Goal: Complete application form: Complete application form

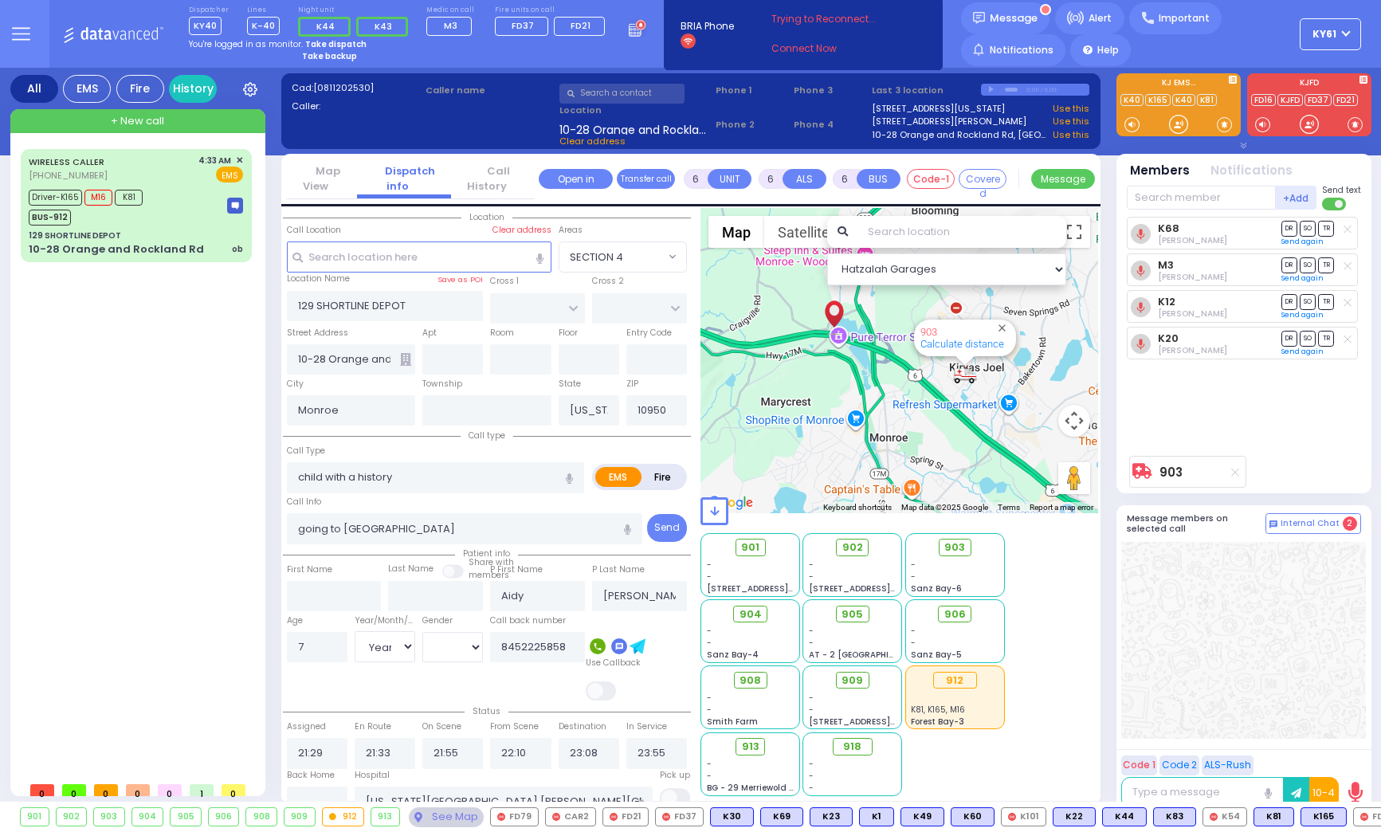
select select
select select "Year"
select select "[DEMOGRAPHIC_DATA]"
click at [195, 210] on div "Driver-K165 M16 K81 BUS-912" at bounding box center [136, 206] width 214 height 40
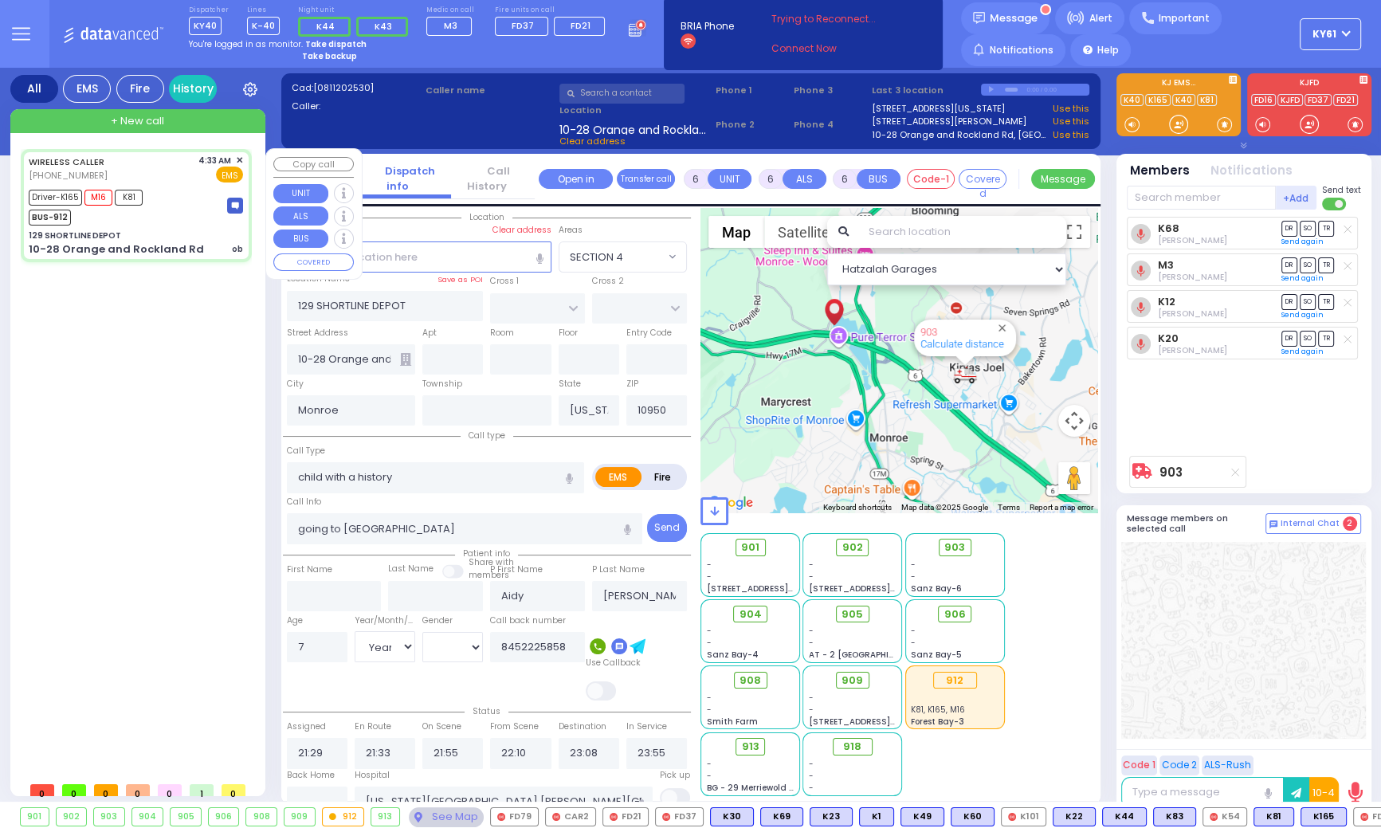
select select
type input "ob"
radio input "true"
type input "Gitel"
type input "[PERSON_NAME]"
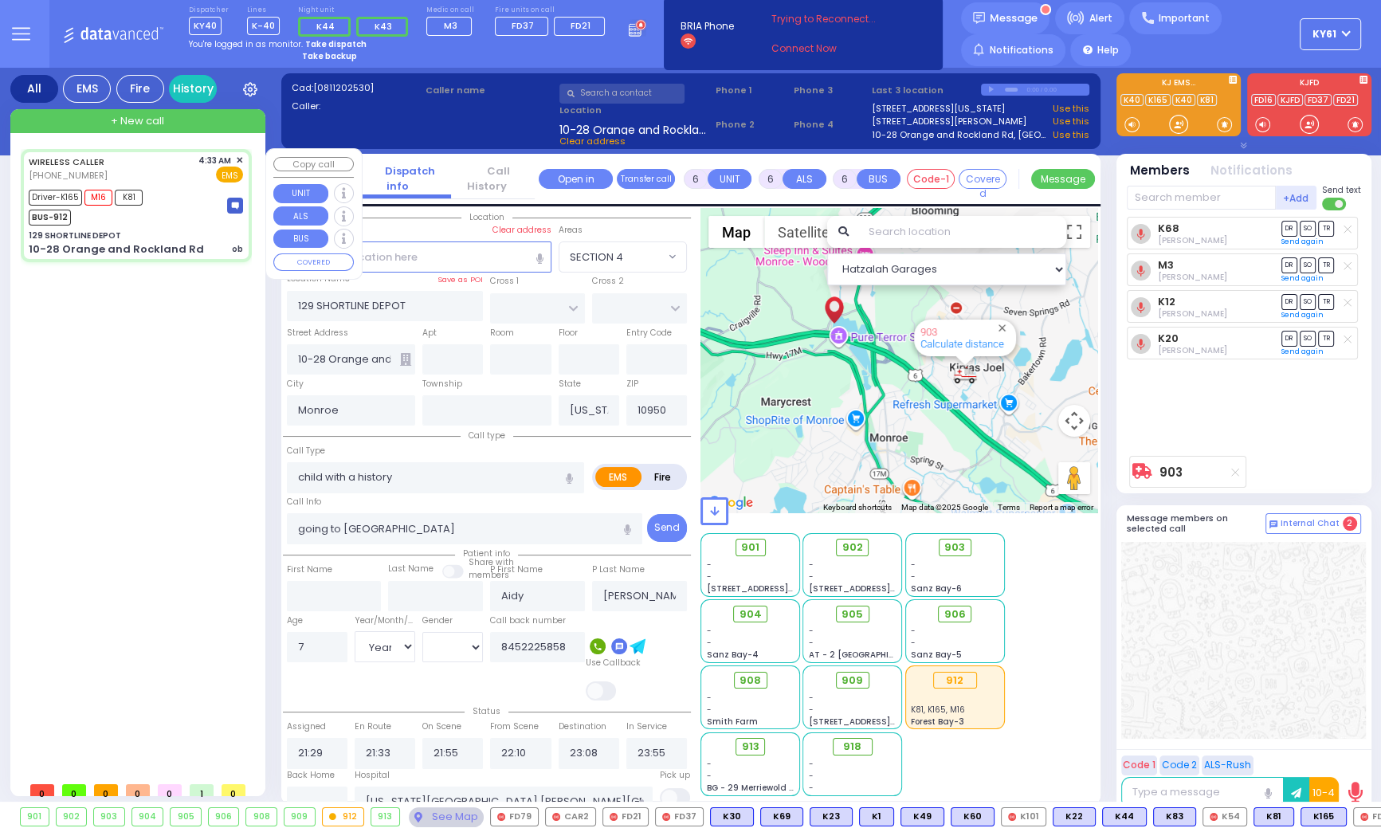
type input "25"
select select "Year"
select select "[DEMOGRAPHIC_DATA]"
type input "04:33"
type input "04:36"
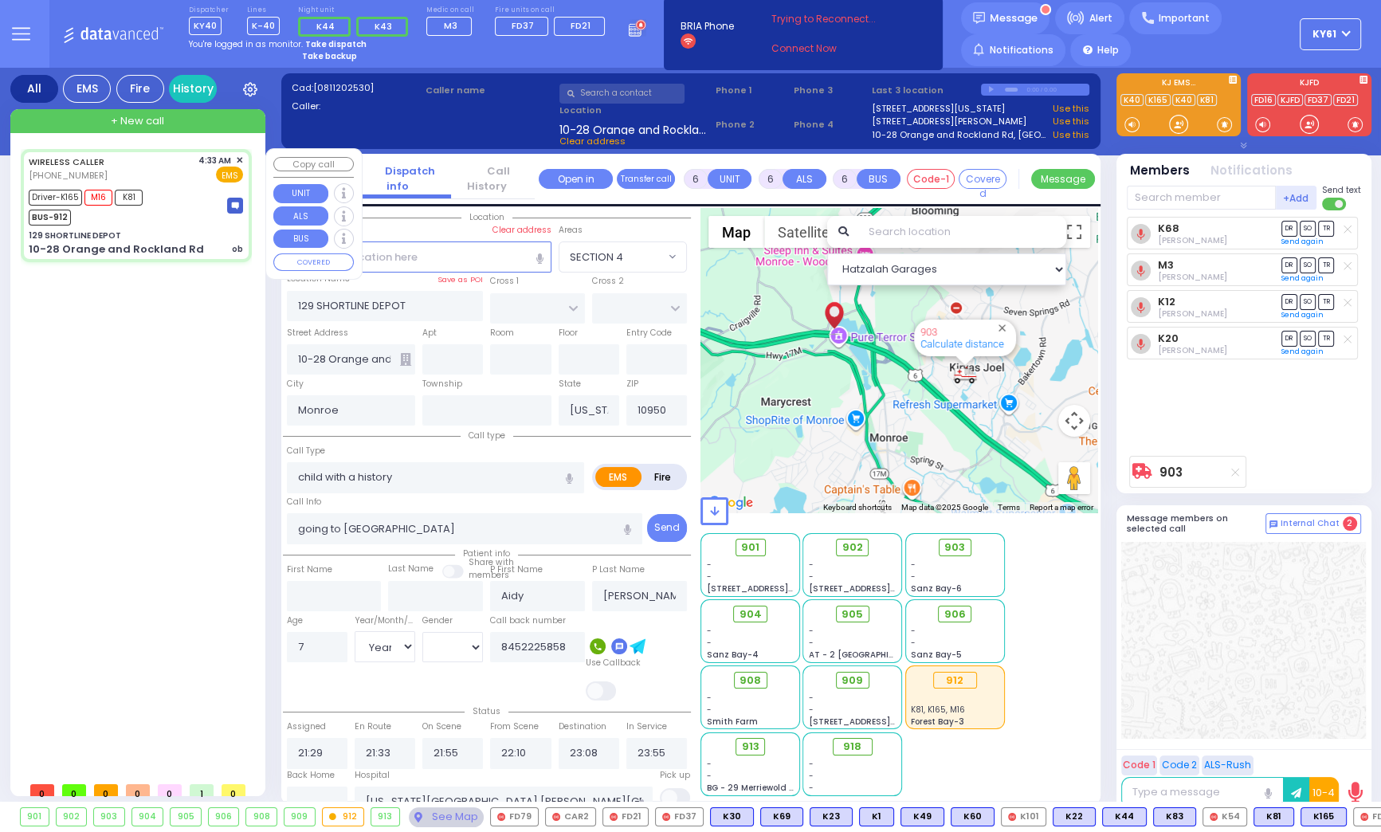
type input "04:55"
type input "05:14"
type input "05:55"
type input "06:05"
type input "[GEOGRAPHIC_DATA] [STREET_ADDRESS][PERSON_NAME]"
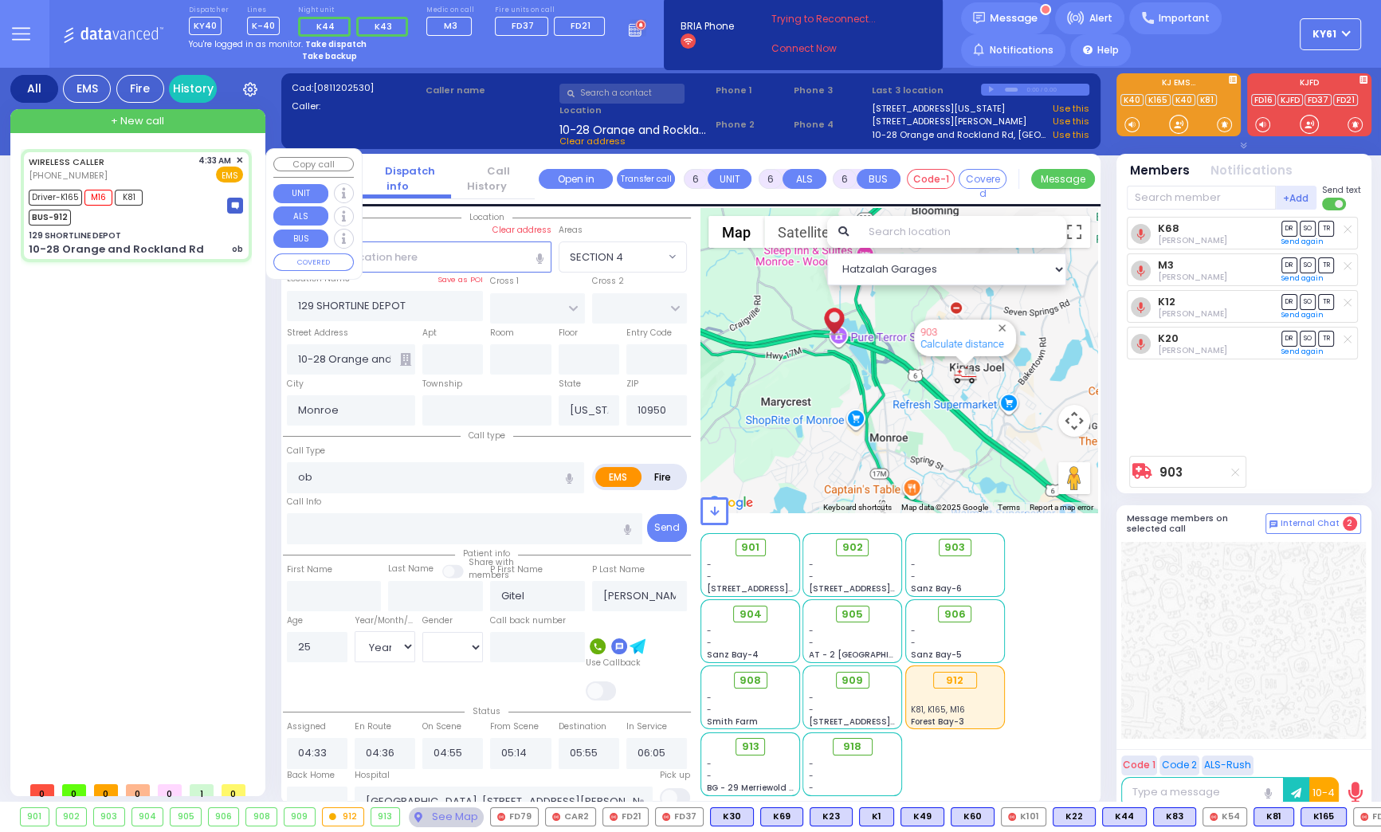
select select "Hatzalah Garages"
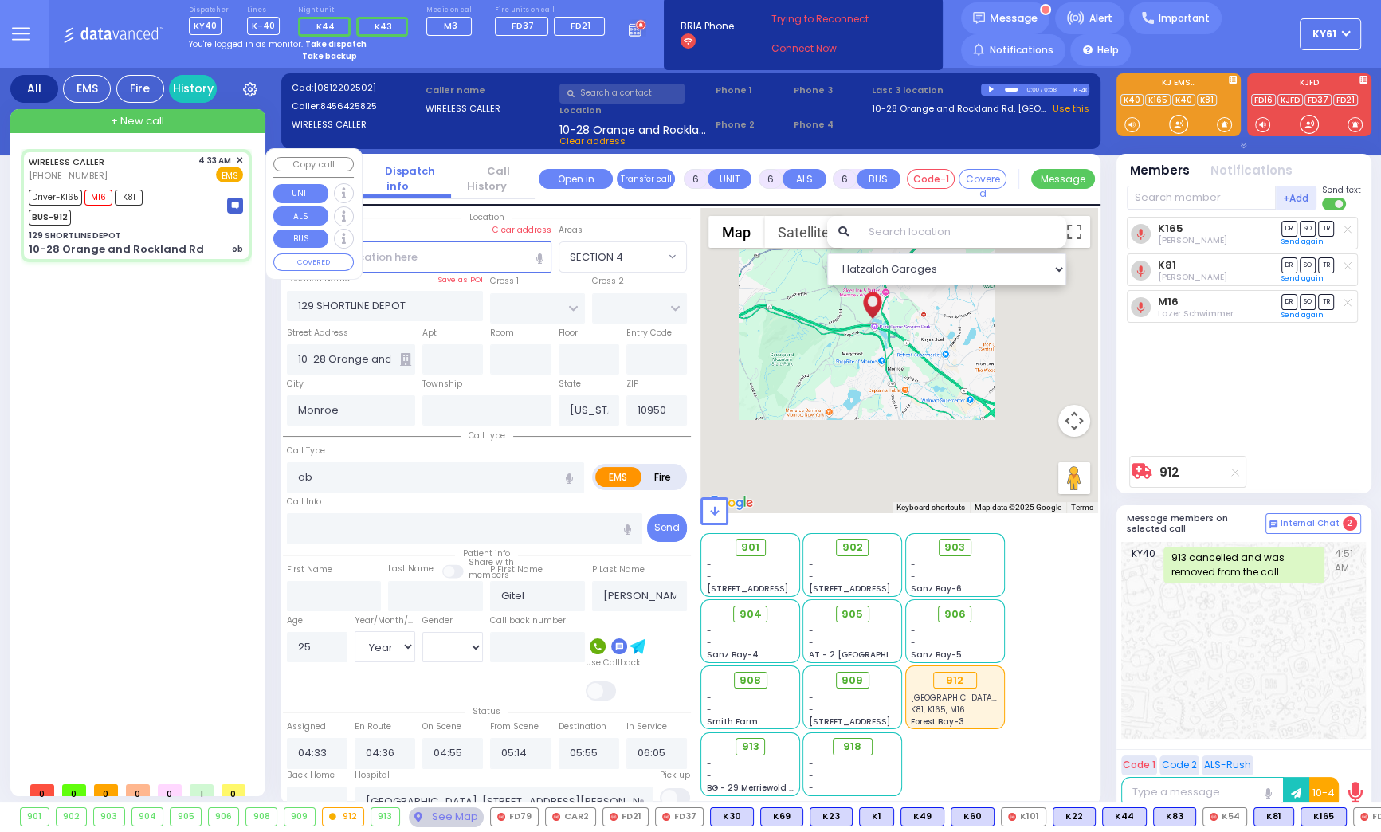
select select
radio input "true"
select select "Year"
select select "[DEMOGRAPHIC_DATA]"
select select "Hatzalah Garages"
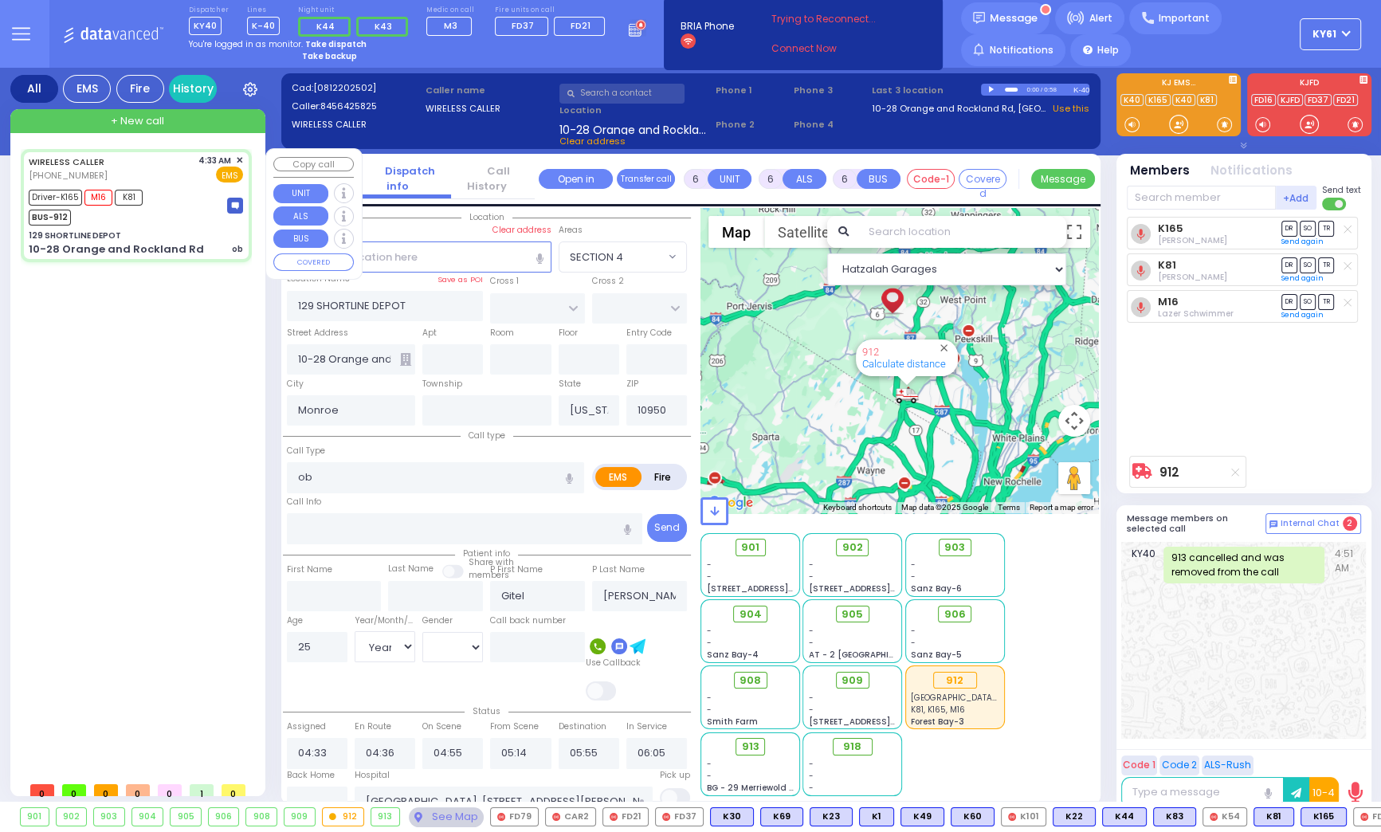
select select
radio input "true"
select select "Year"
select select "[DEMOGRAPHIC_DATA]"
select select "Hatzalah Garages"
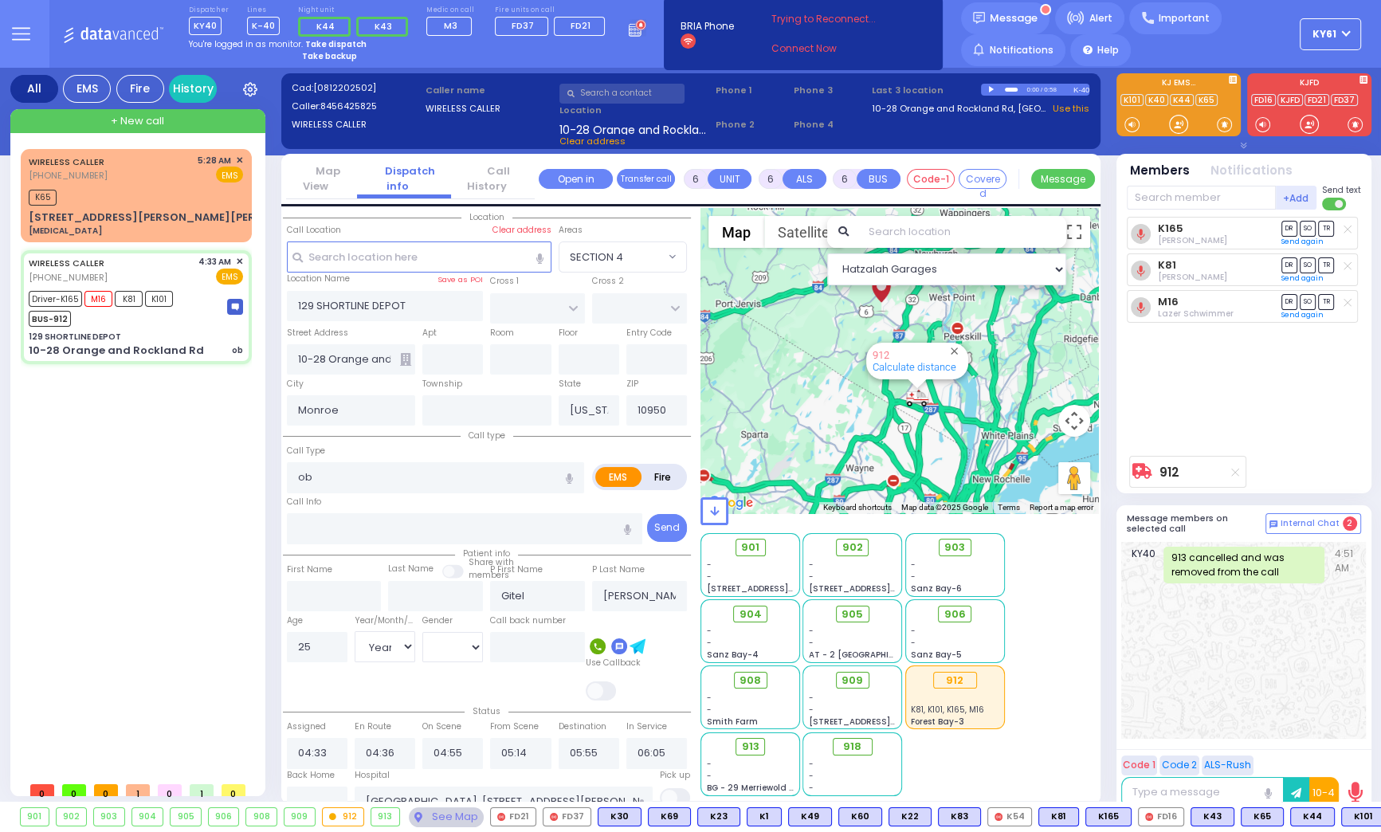
select select
radio input "true"
select select "Year"
select select "[DEMOGRAPHIC_DATA]"
select select "Hatzalah Garages"
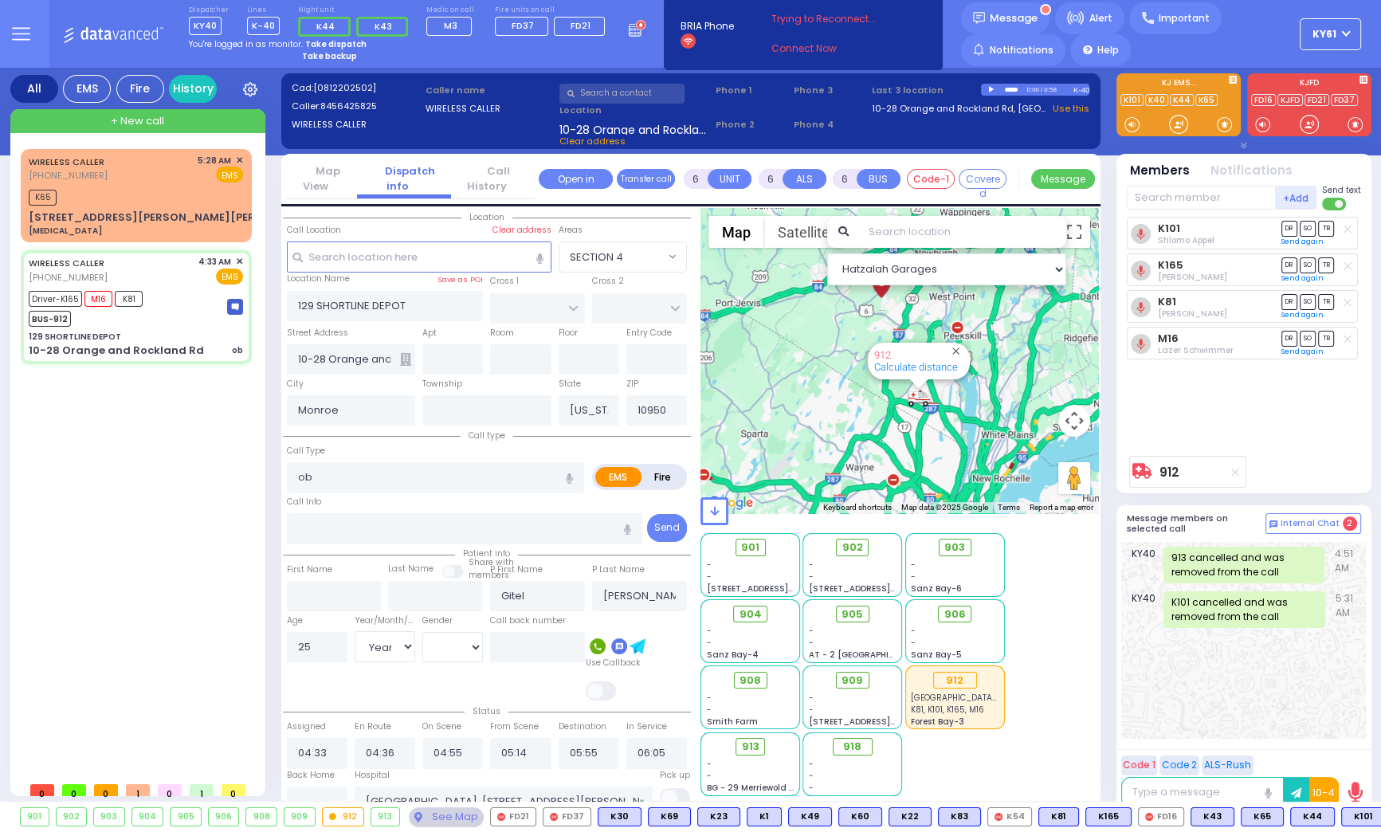
select select
radio input "true"
select select "Year"
select select "[DEMOGRAPHIC_DATA]"
select select "Hatzalah Garages"
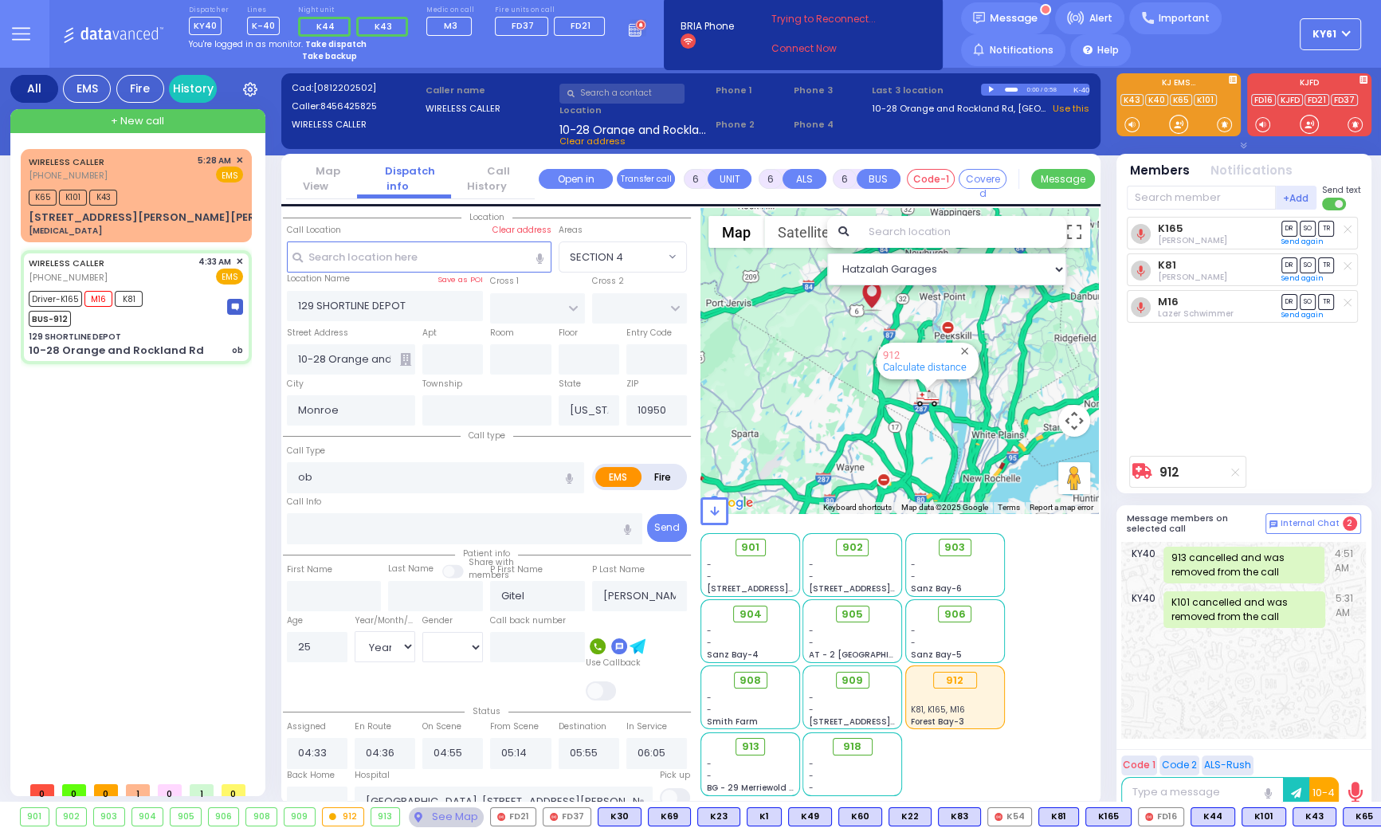
select select
radio input "true"
select select "Year"
select select "[DEMOGRAPHIC_DATA]"
select select "Hatzalah Garages"
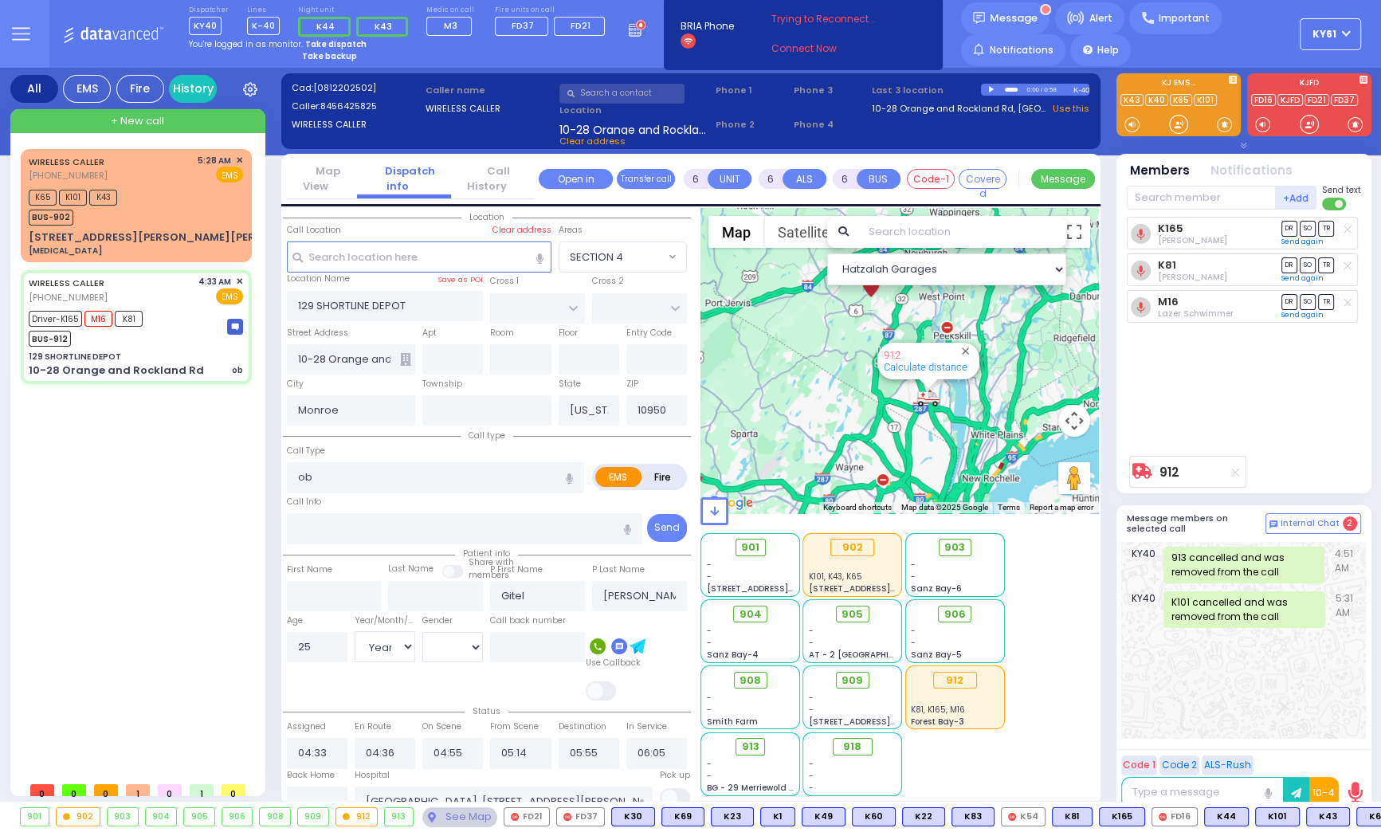
select select
radio input "true"
select select "Year"
select select "[DEMOGRAPHIC_DATA]"
select select "Hatzalah Garages"
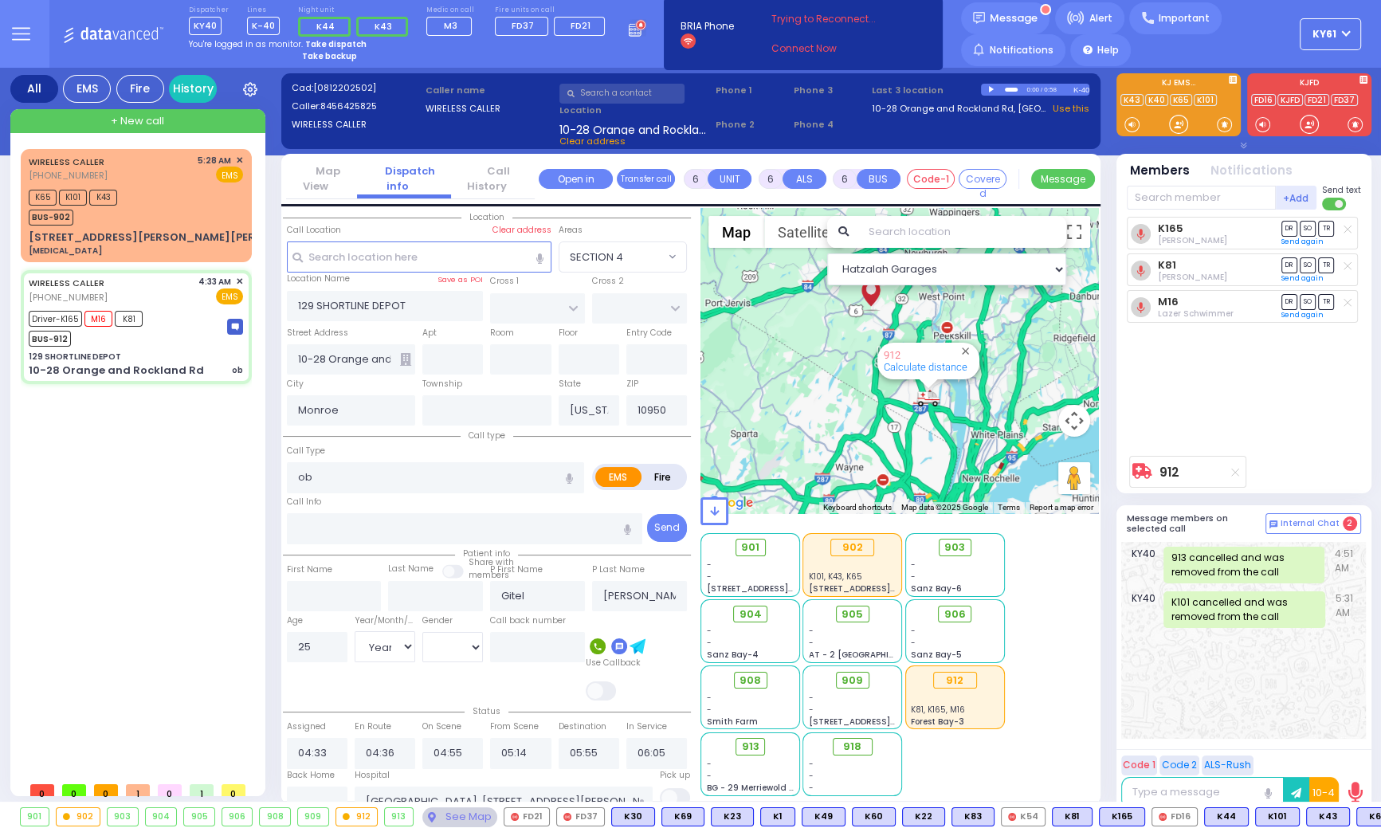
select select
radio input "true"
select select "Year"
select select "[DEMOGRAPHIC_DATA]"
select select "Hatzalah Garages"
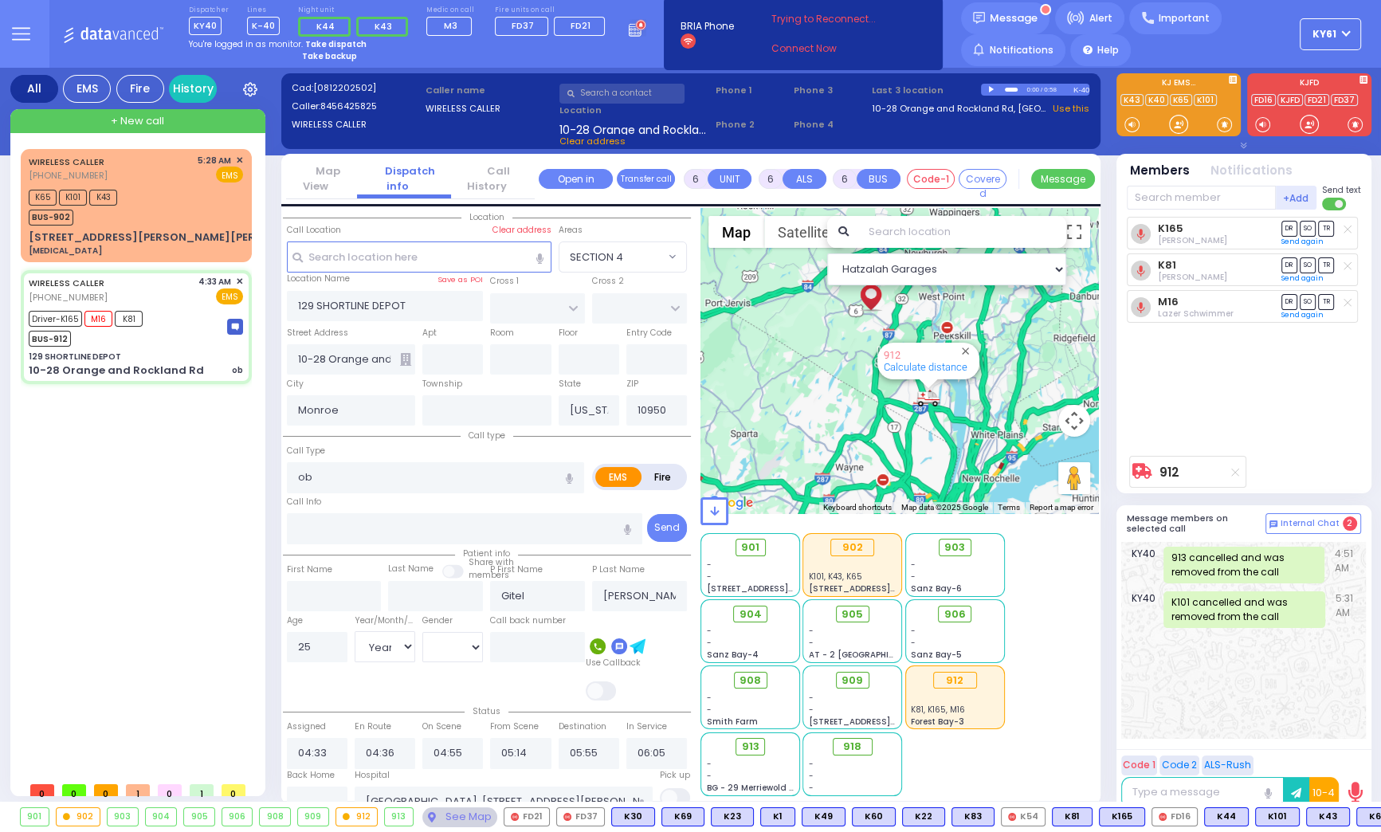
select select
radio input "true"
select select "Year"
select select "[DEMOGRAPHIC_DATA]"
select select "Hatzalah Garages"
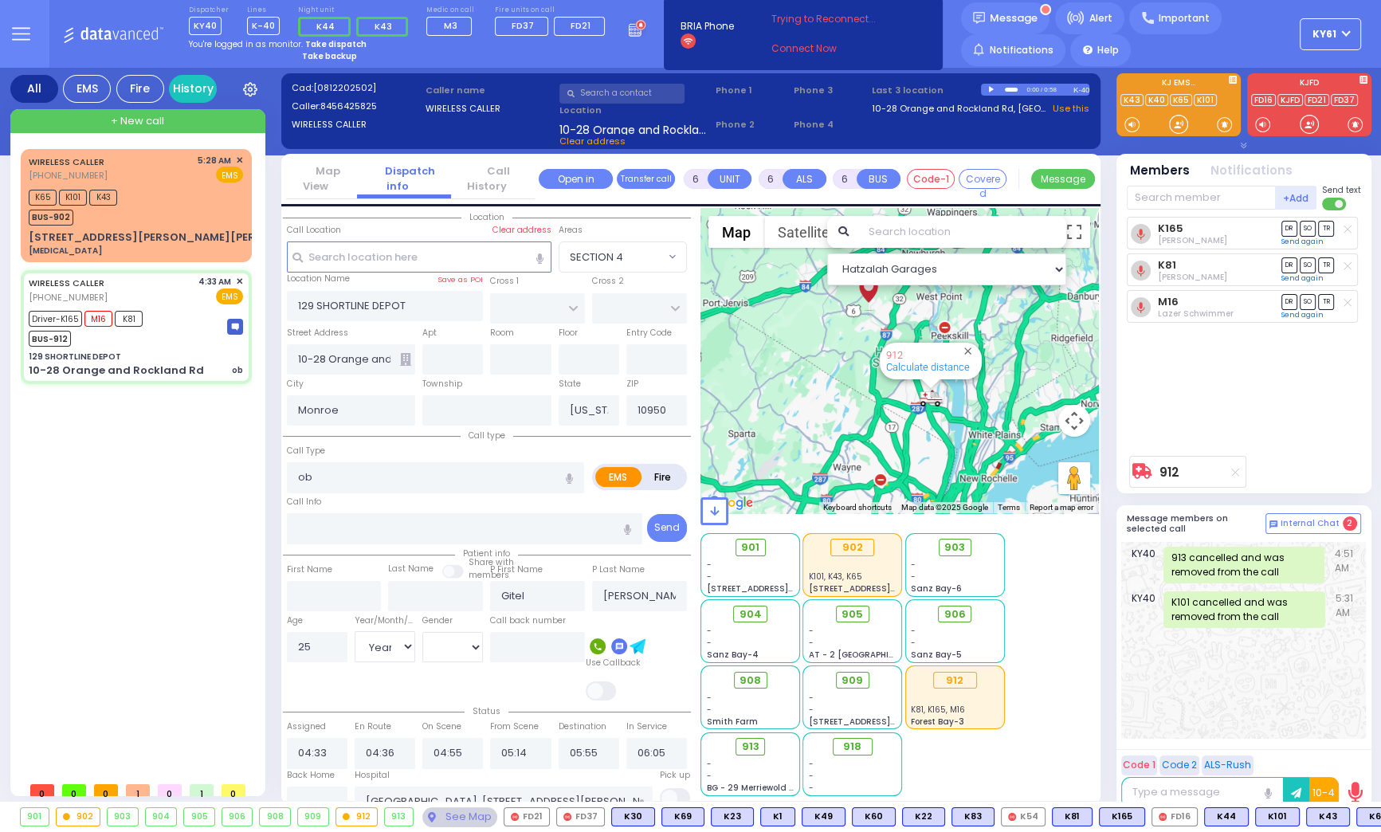
select select
radio input "true"
select select "Year"
select select "[DEMOGRAPHIC_DATA]"
select select "Hatzalah Garages"
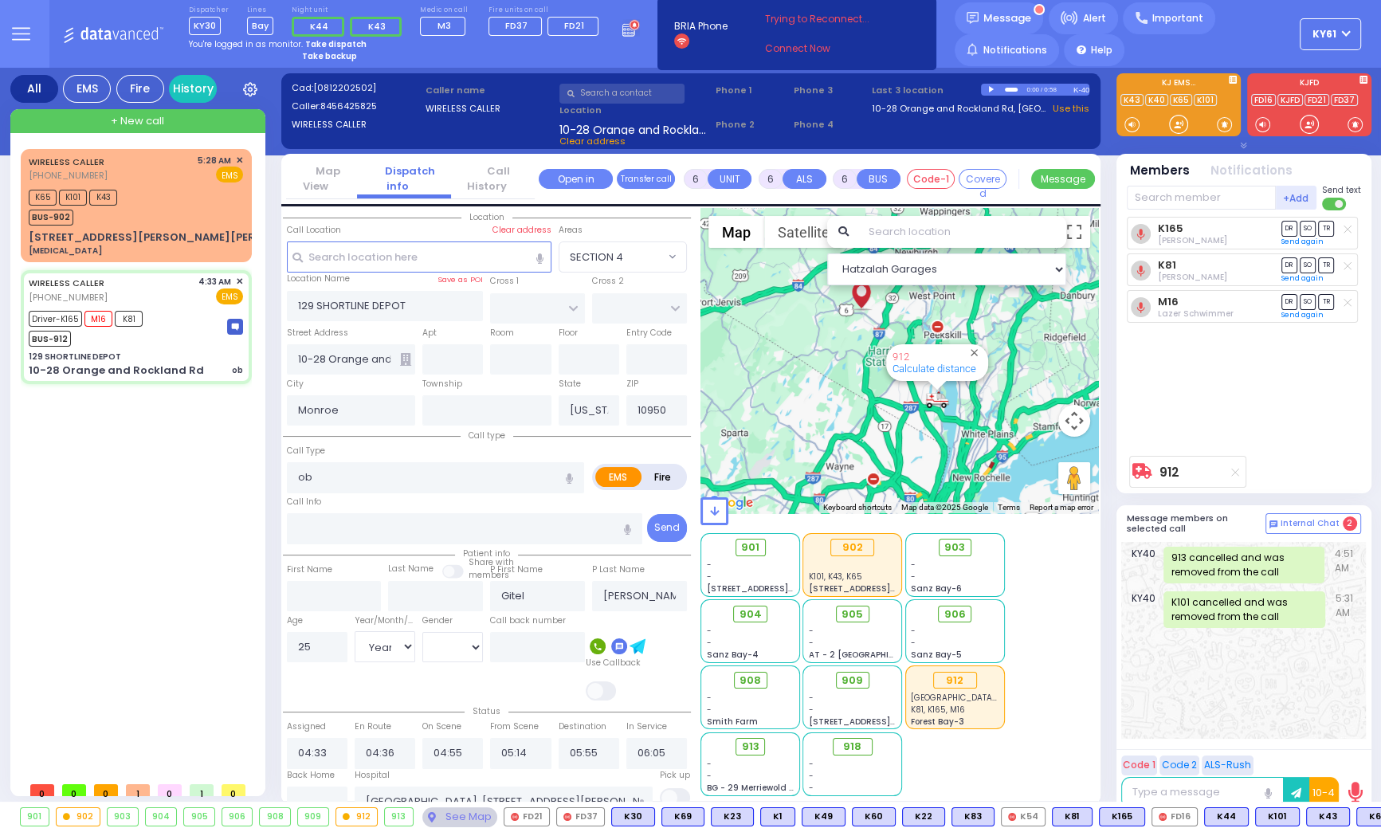
select select
radio input "true"
select select "Year"
select select "[DEMOGRAPHIC_DATA]"
select select "Hatzalah Garages"
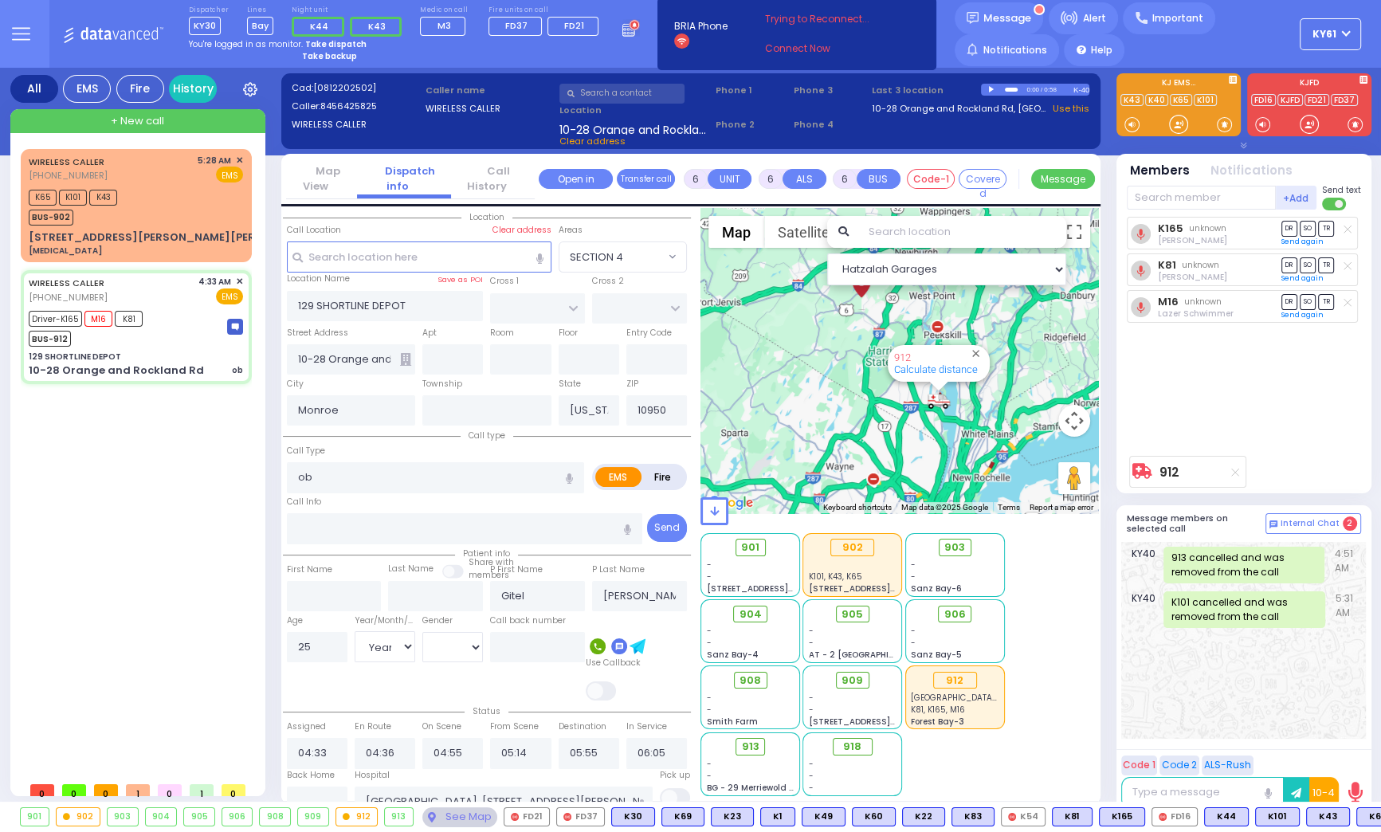
select select
radio input "true"
select select "Year"
select select "[DEMOGRAPHIC_DATA]"
select select "Hatzalah Garages"
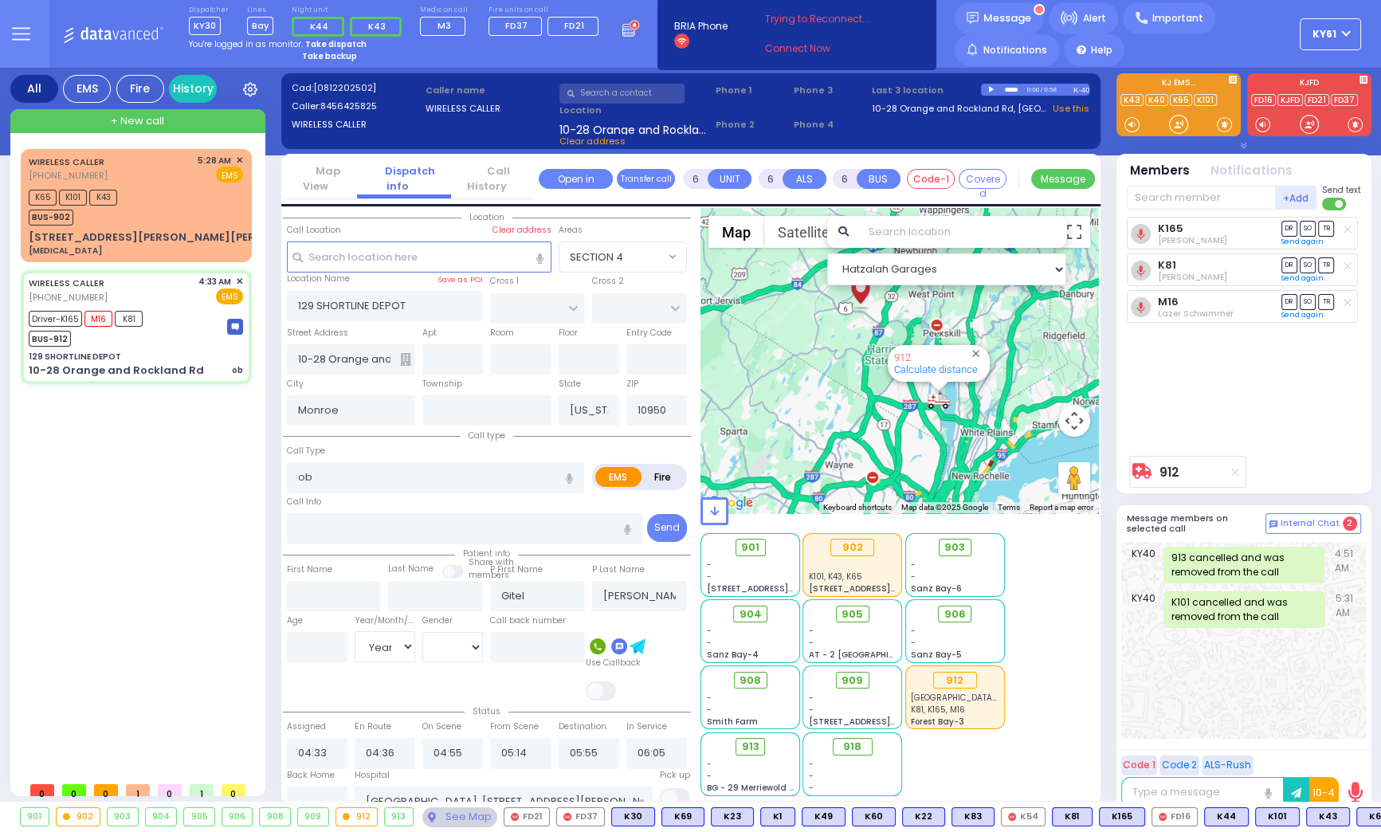
select select
radio input "true"
select select "Year"
select select "[DEMOGRAPHIC_DATA]"
select select "Hatzalah Garages"
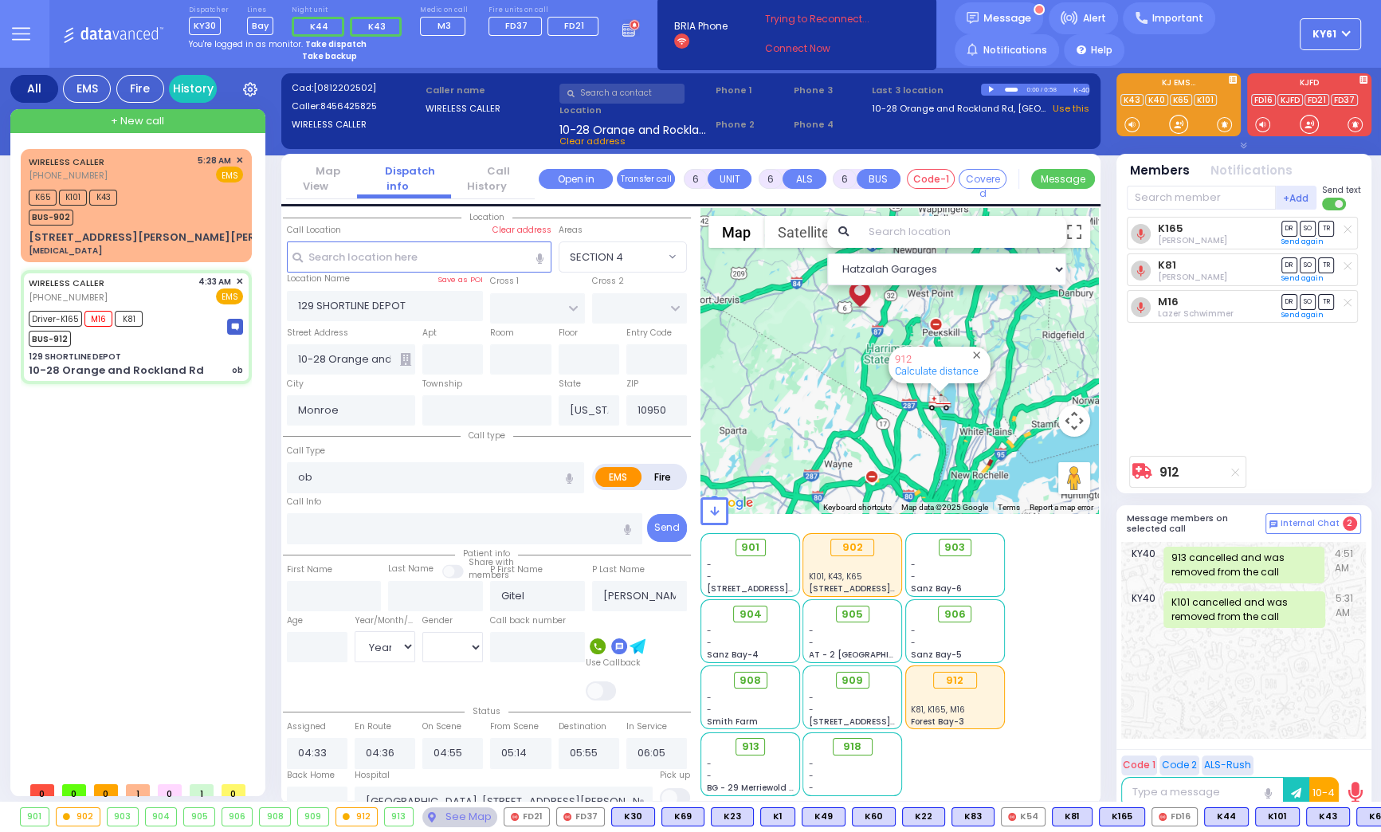
select select
radio input "true"
select select "Year"
select select "[DEMOGRAPHIC_DATA]"
select select "Hatzalah Garages"
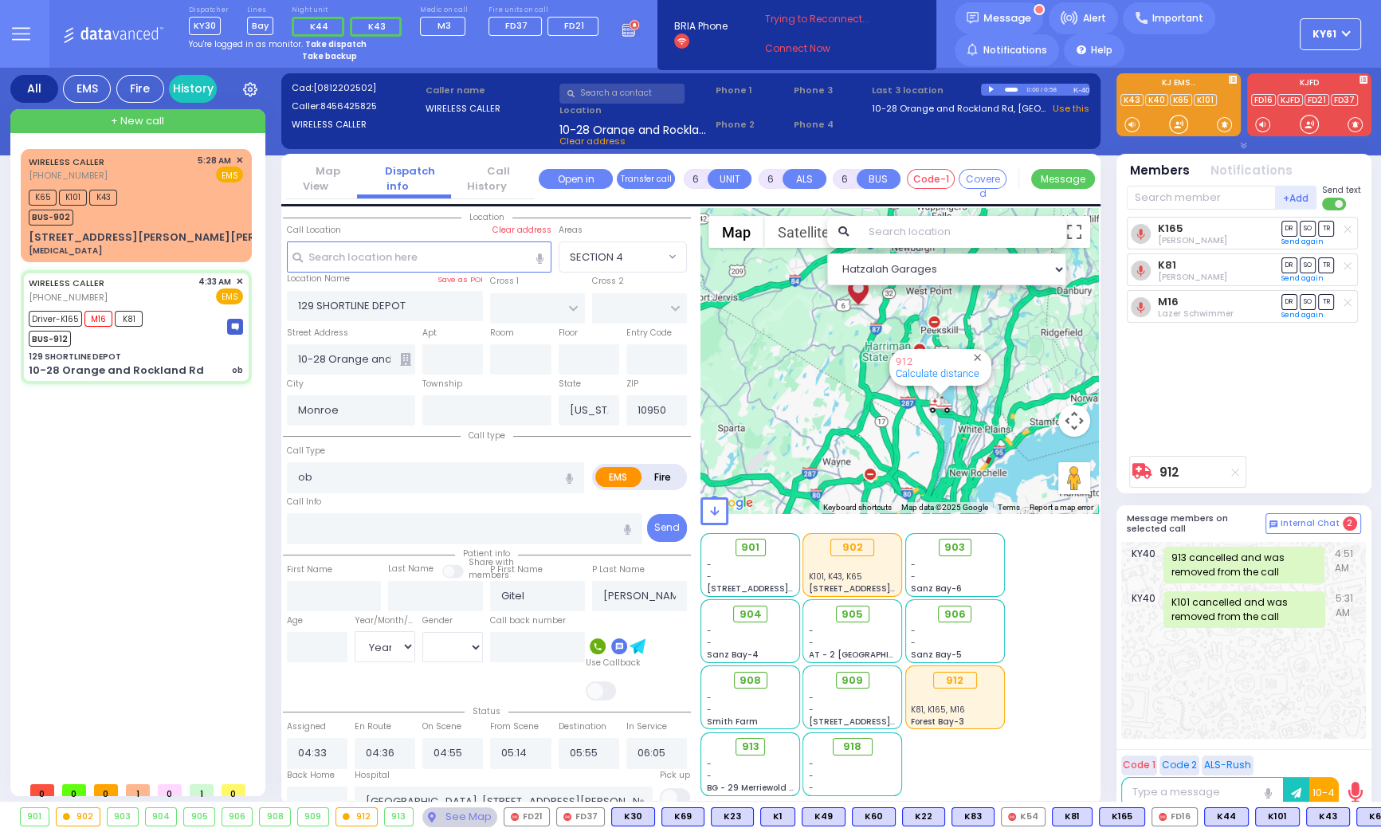
select select
radio input "true"
type input "25"
select select "Year"
select select "[DEMOGRAPHIC_DATA]"
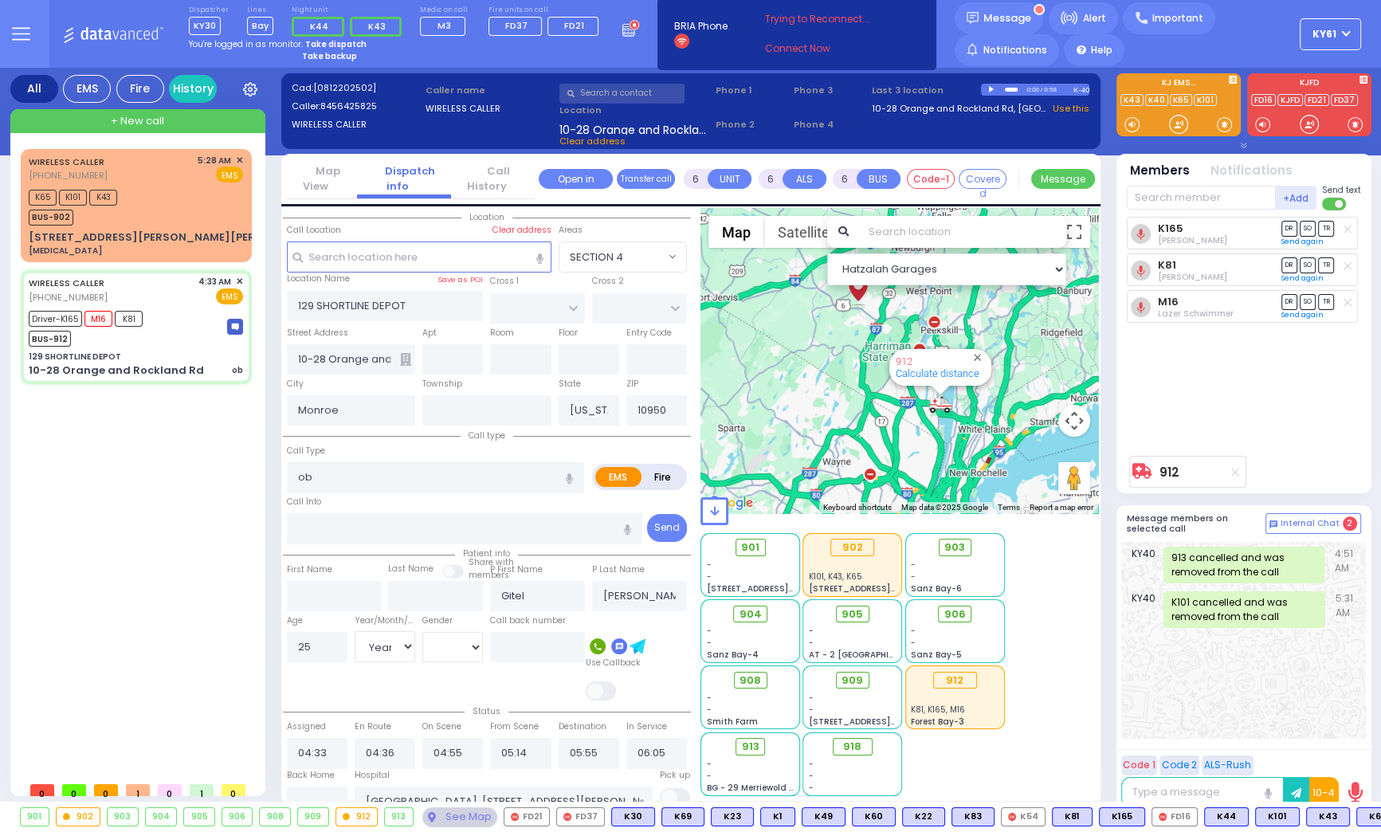
select select "Hatzalah Garages"
select select
radio input "true"
select select "Year"
select select "[DEMOGRAPHIC_DATA]"
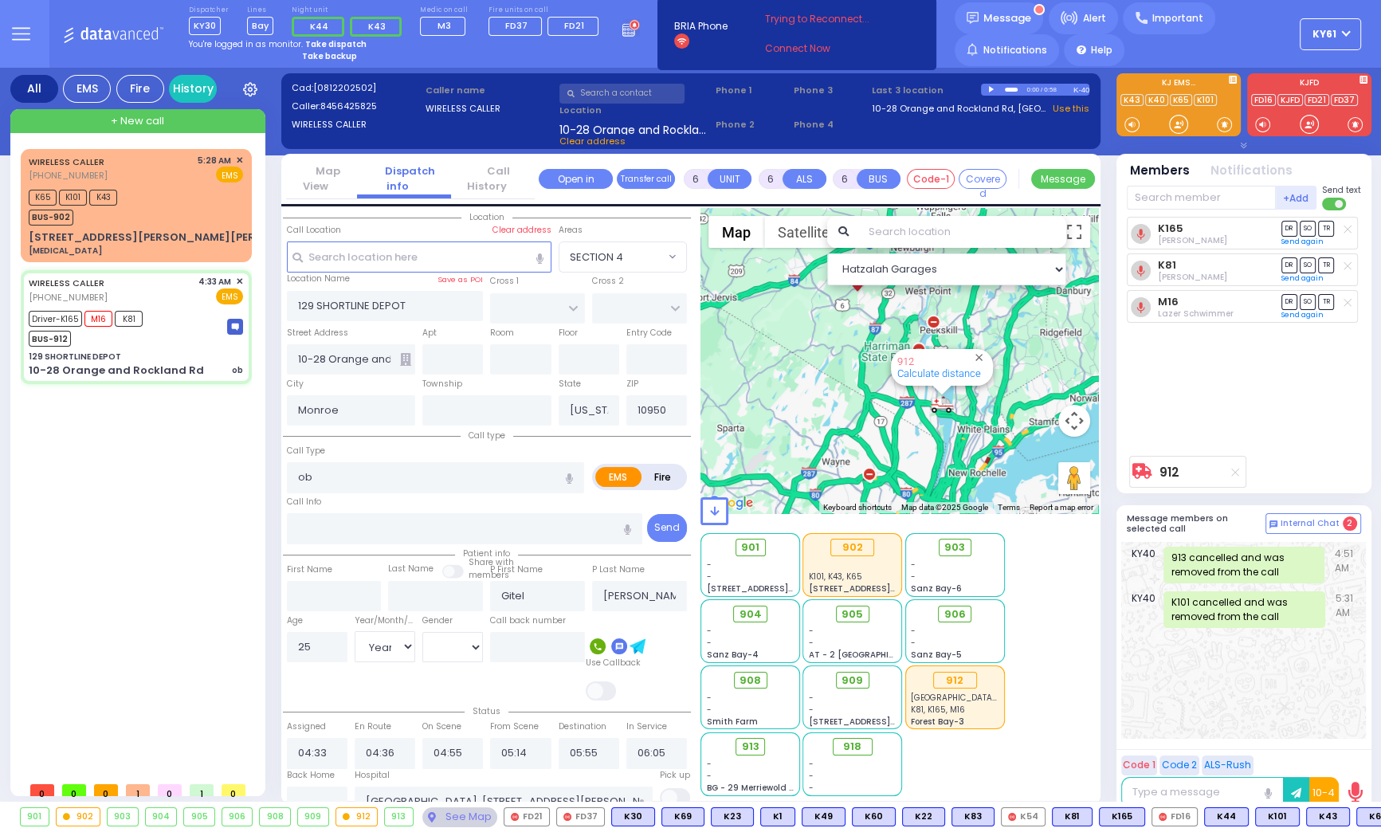
select select "Hatzalah Garages"
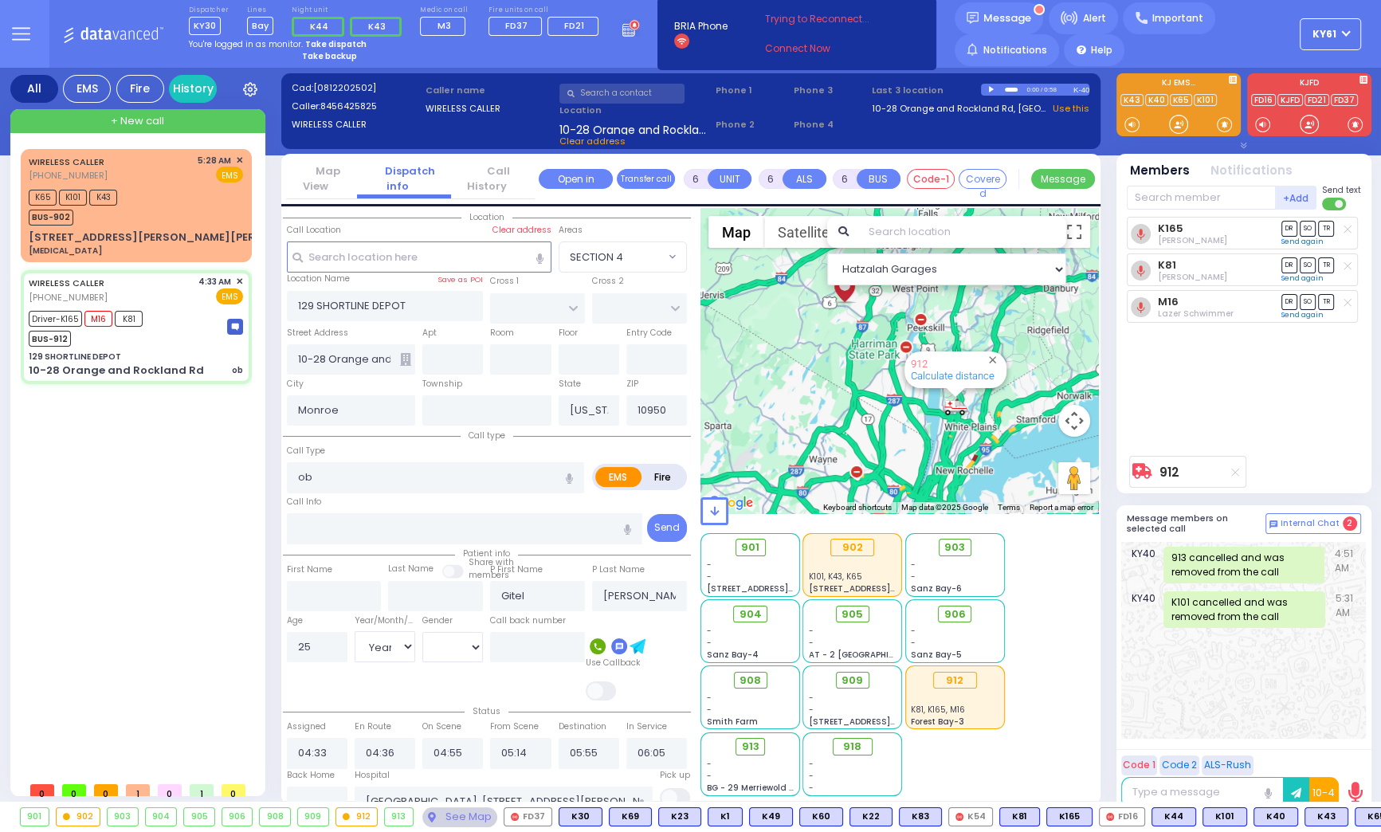
select select
radio input "true"
select select "Year"
select select "[DEMOGRAPHIC_DATA]"
select select "Hatzalah Garages"
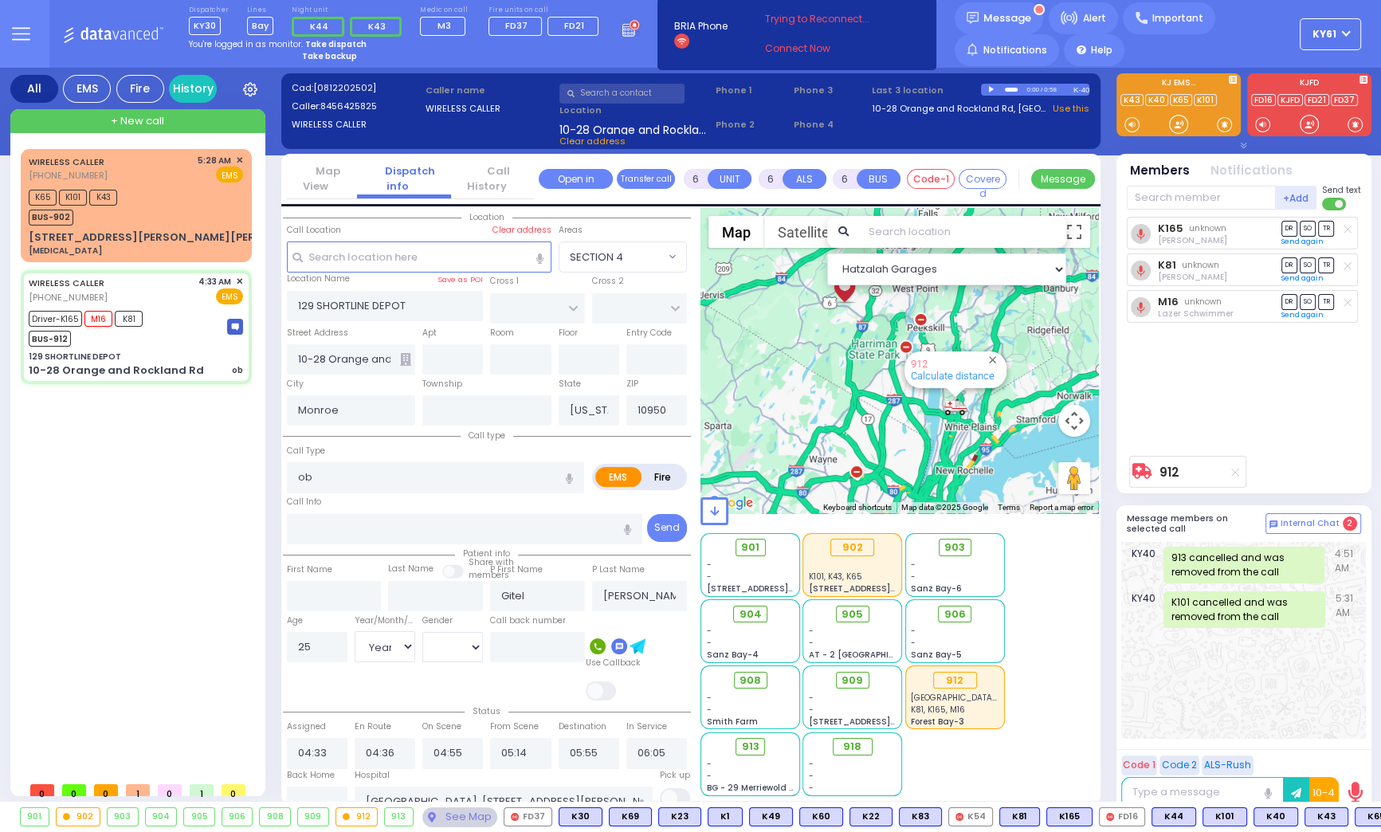
select select
radio input "true"
select select "Year"
select select "[DEMOGRAPHIC_DATA]"
select select "Hatzalah Garages"
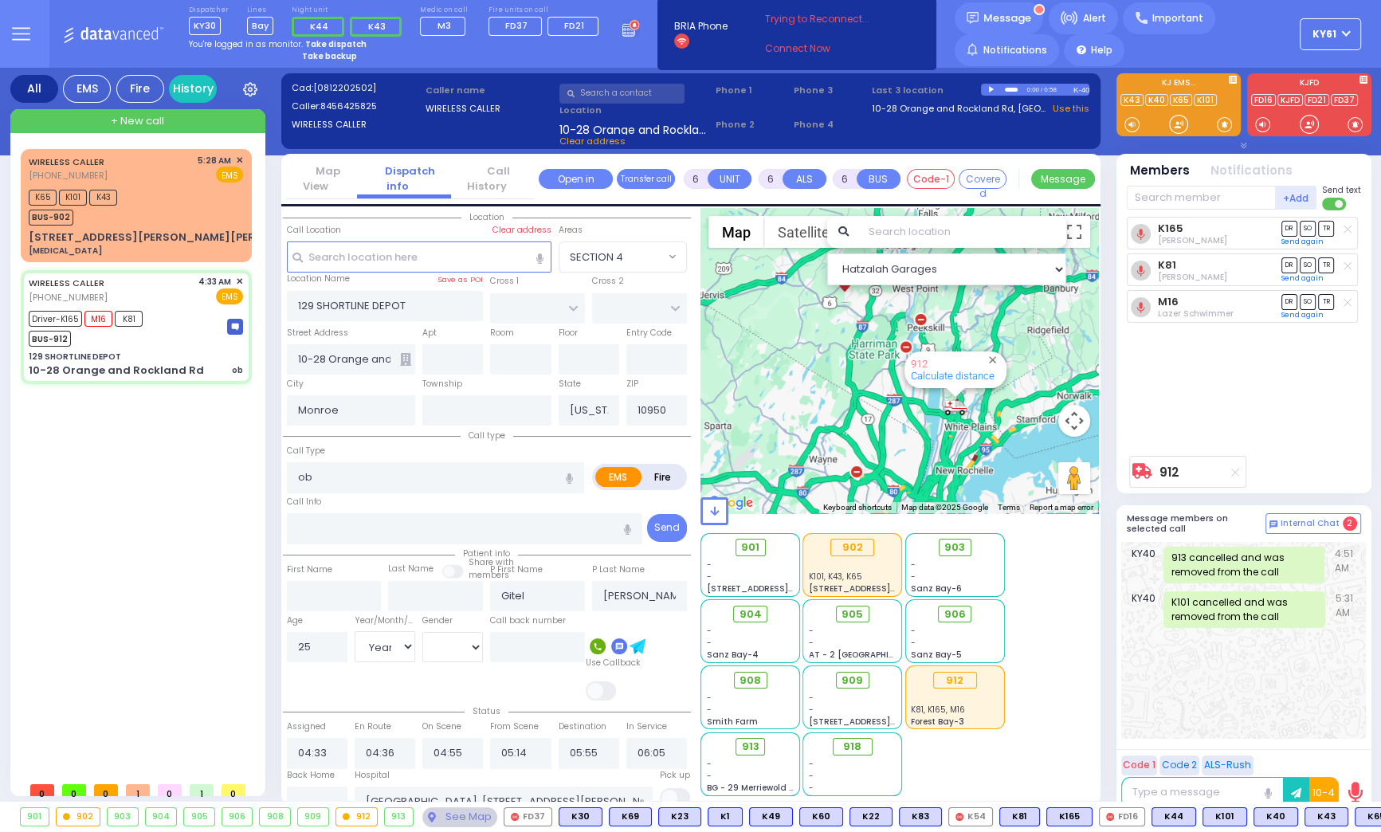
select select
radio input "true"
select select "Year"
select select "[DEMOGRAPHIC_DATA]"
select select "Hatzalah Garages"
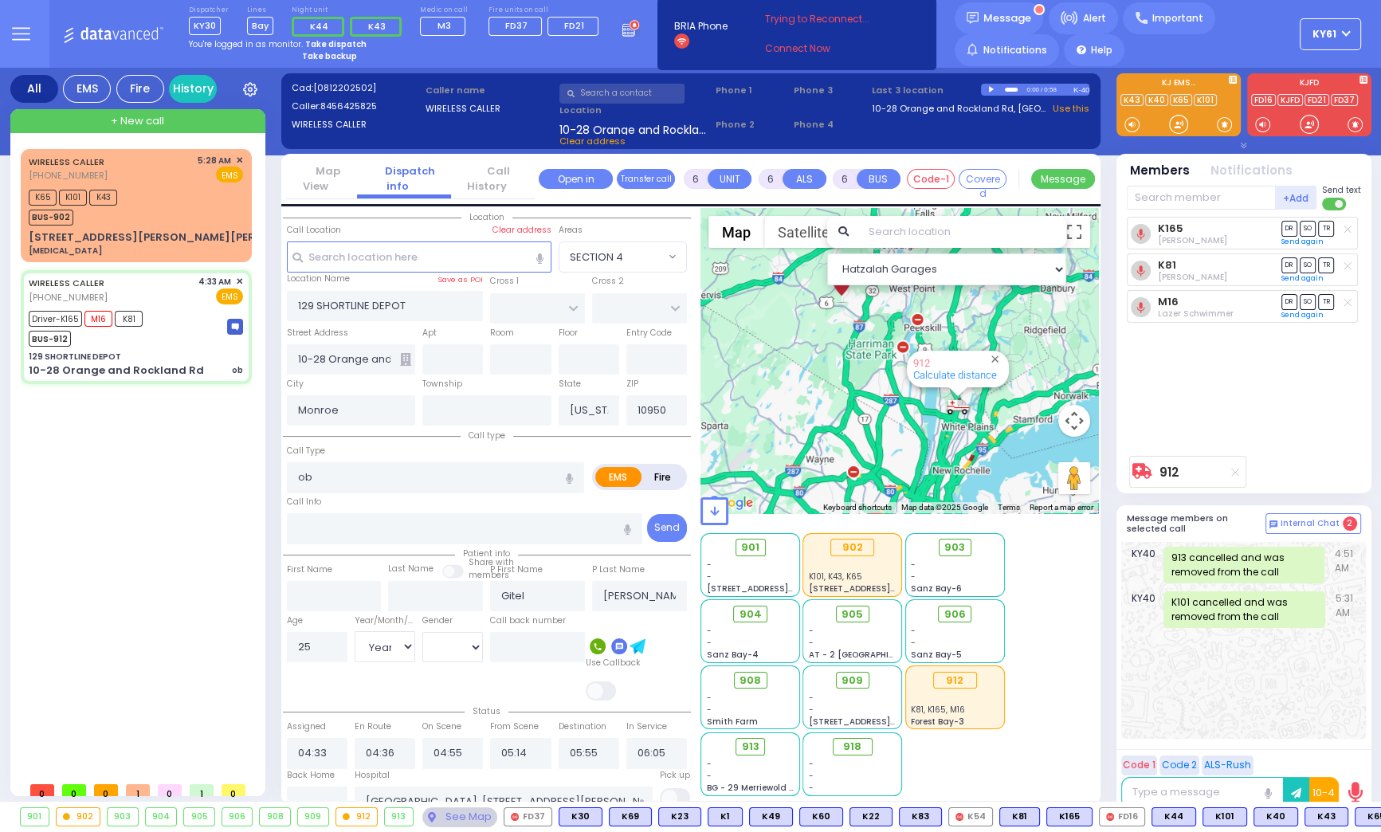
select select
radio input "true"
select select "Year"
select select "[DEMOGRAPHIC_DATA]"
select select "Hatzalah Garages"
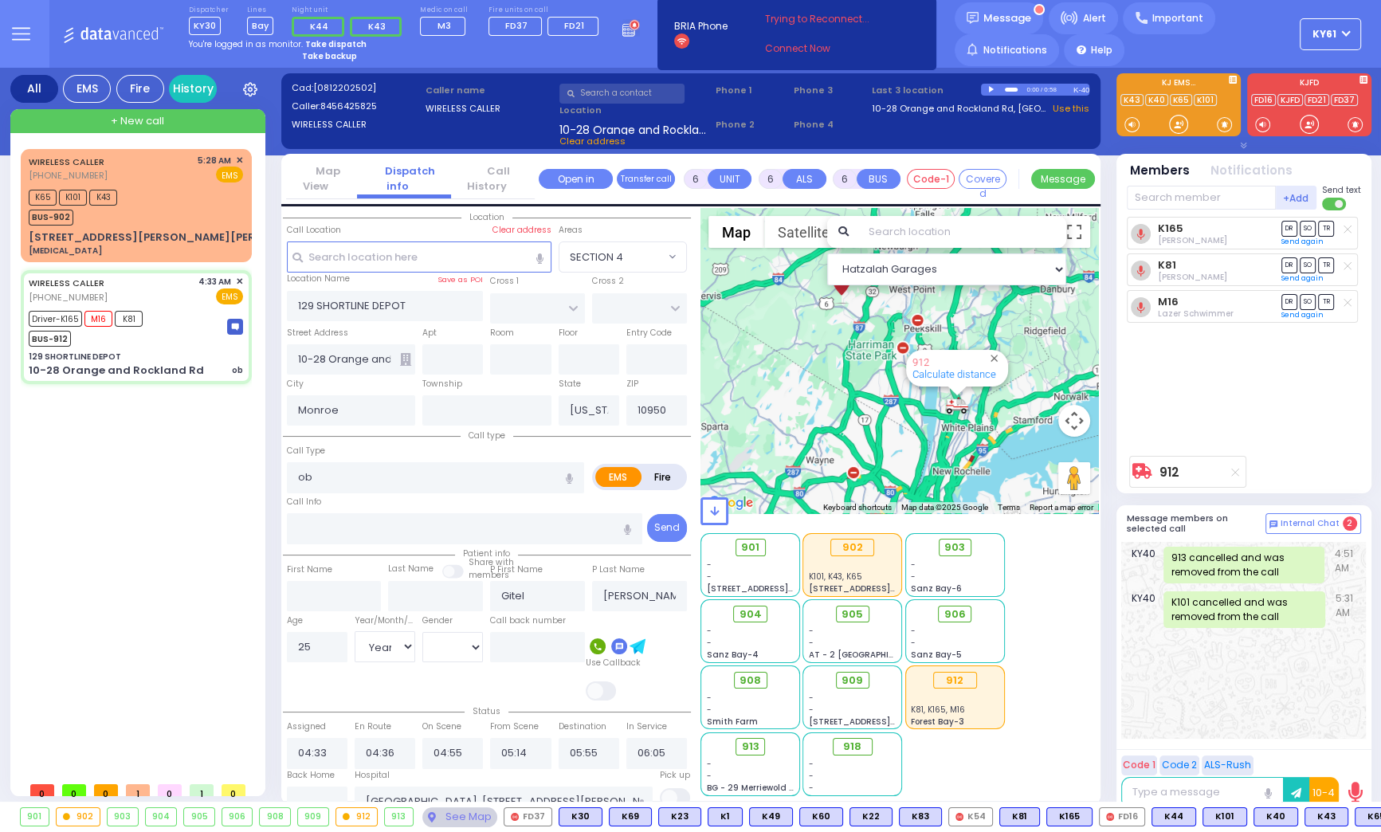
select select
radio input "true"
select select "Year"
select select "[DEMOGRAPHIC_DATA]"
select select "Hatzalah Garages"
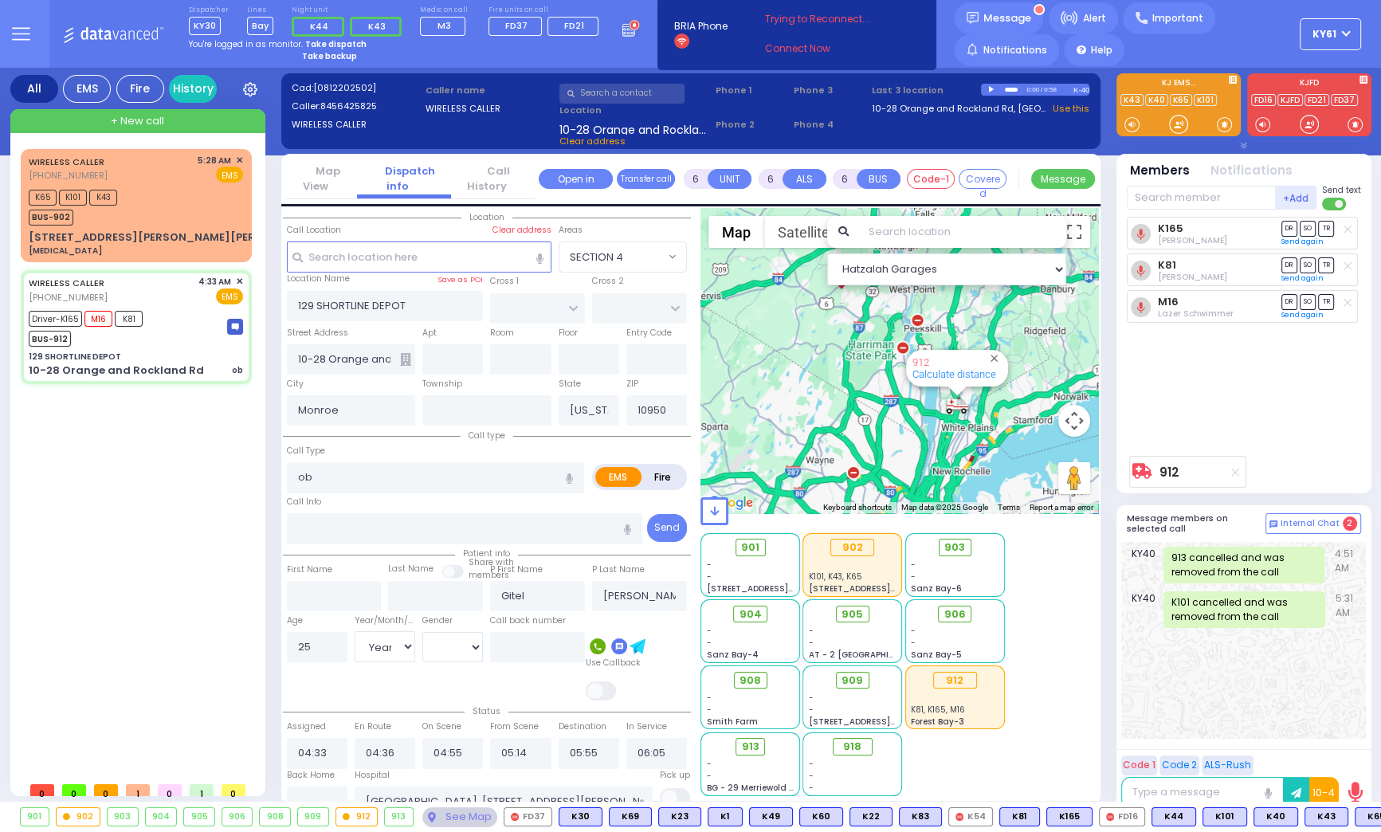
select select
radio input "true"
select select "Year"
select select "[DEMOGRAPHIC_DATA]"
select select "Hatzalah Garages"
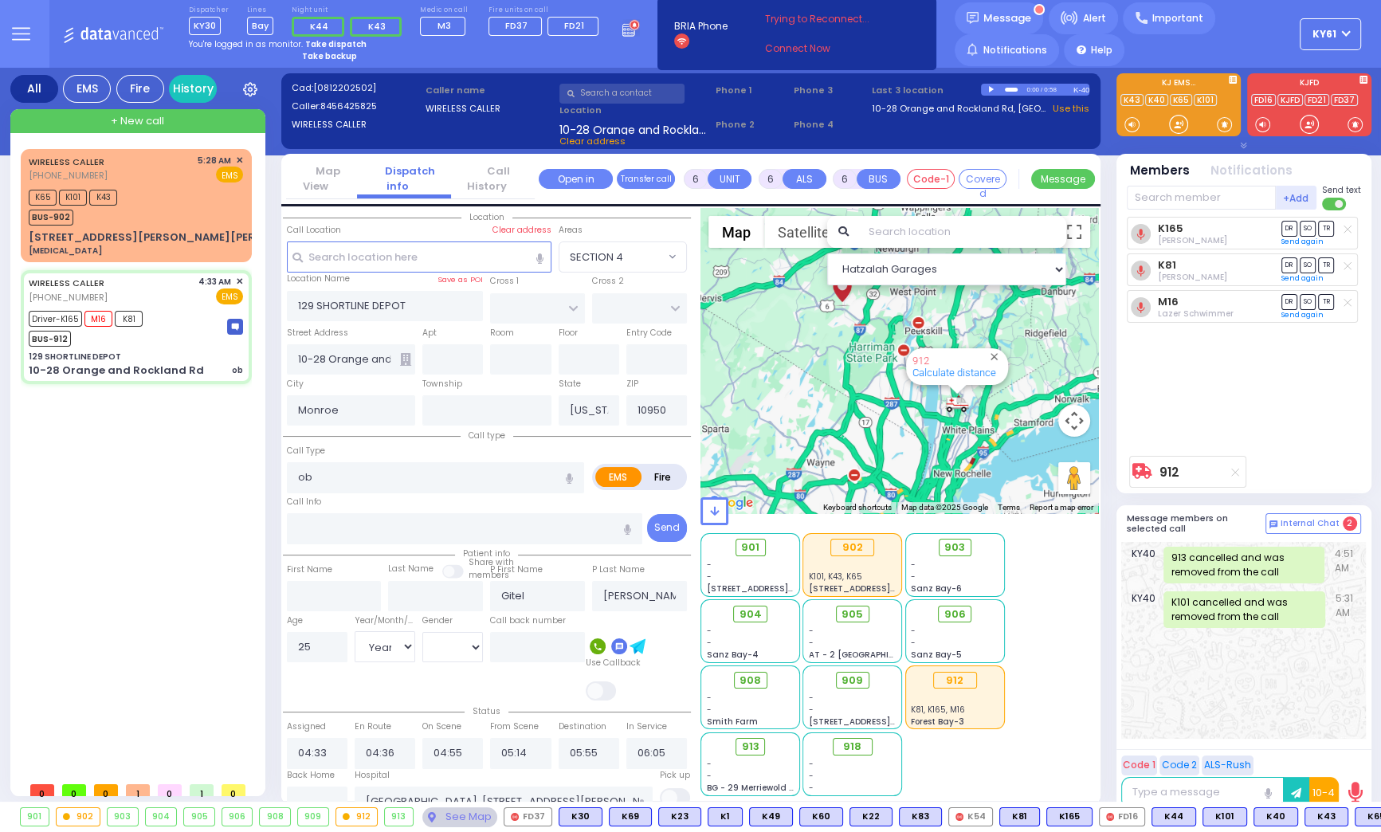
select select
radio input "true"
select select "Year"
select select "[DEMOGRAPHIC_DATA]"
select select "Hatzalah Garages"
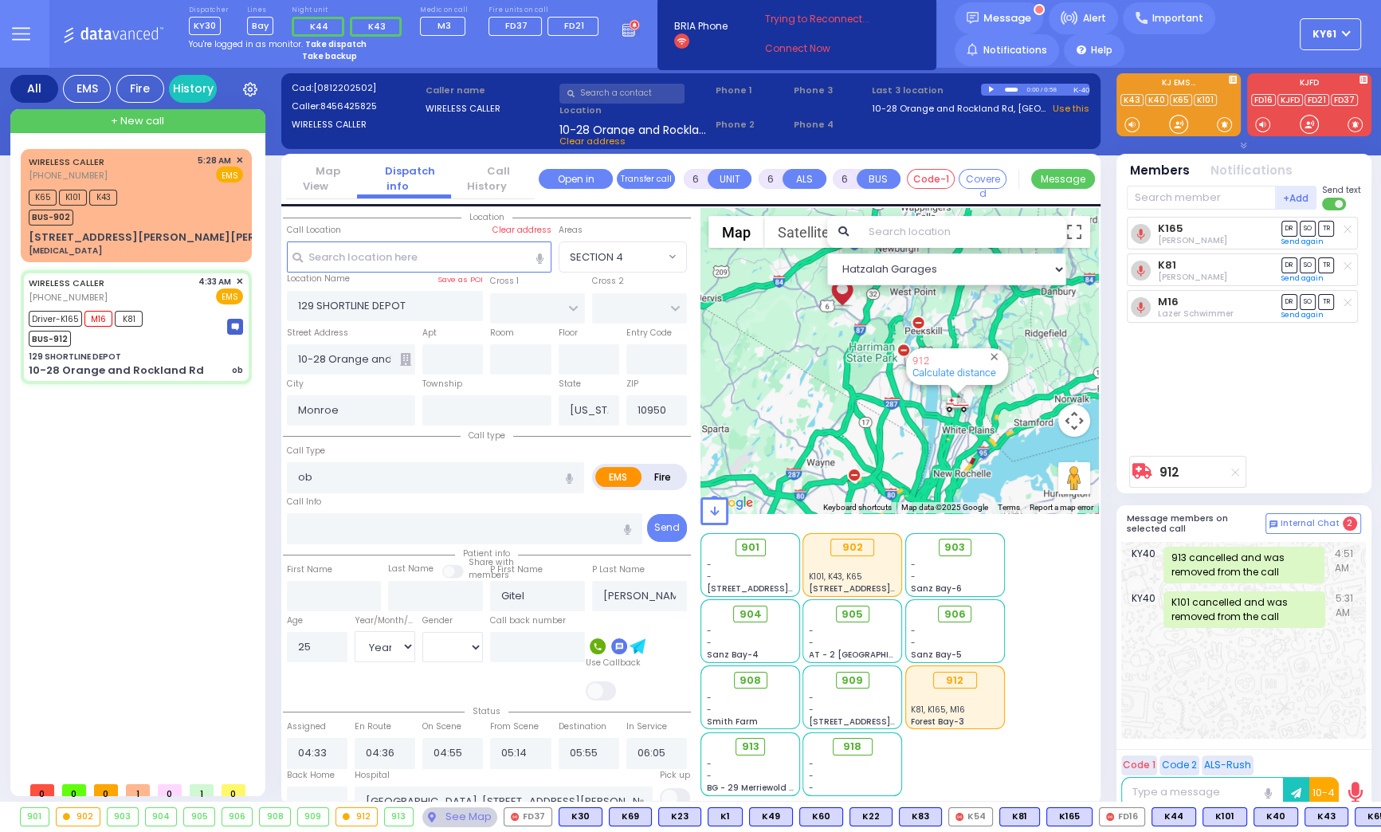
select select
radio input "true"
select select "Year"
select select "[DEMOGRAPHIC_DATA]"
select select "Hatzalah Garages"
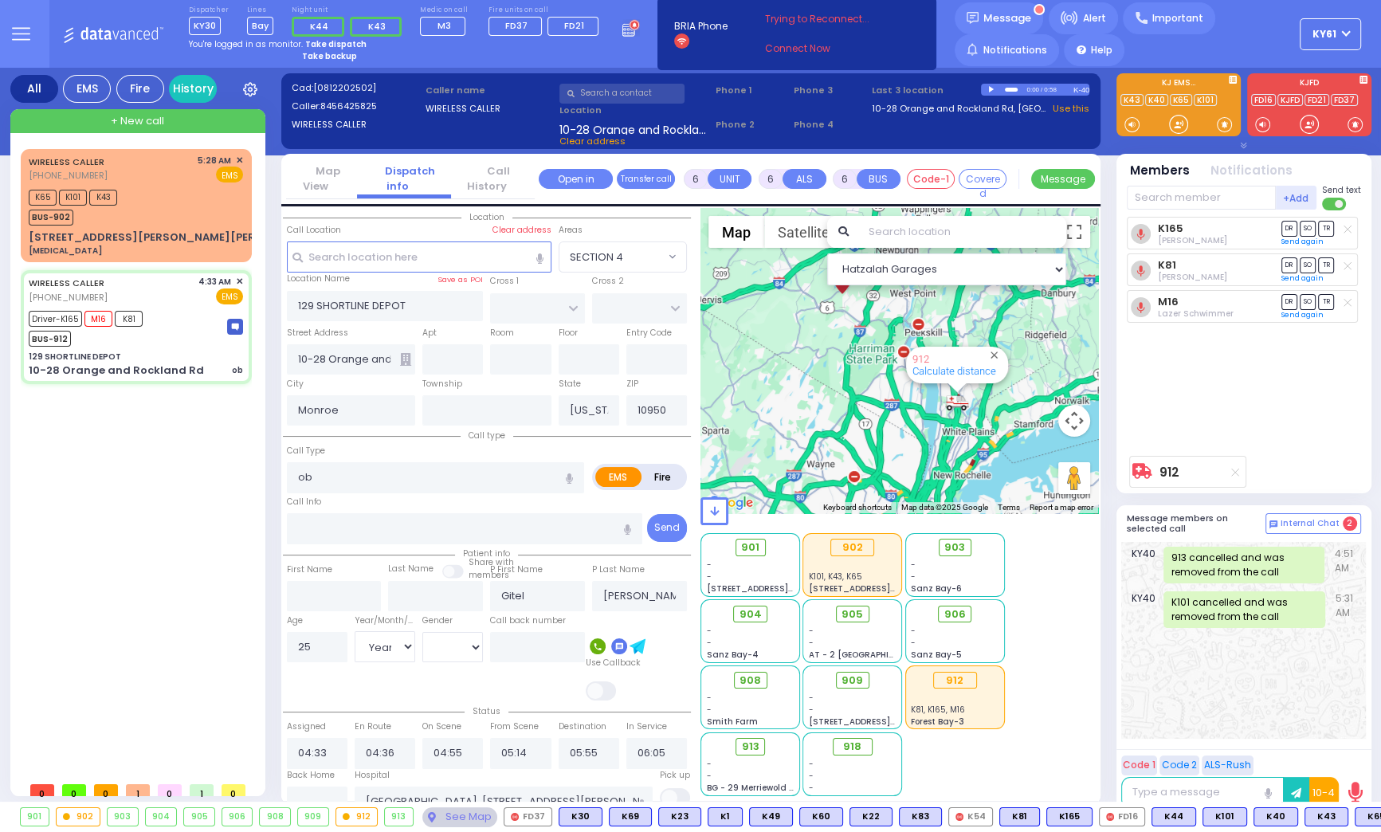
select select
radio input "true"
select select "Year"
select select "[DEMOGRAPHIC_DATA]"
select select "Hatzalah Garages"
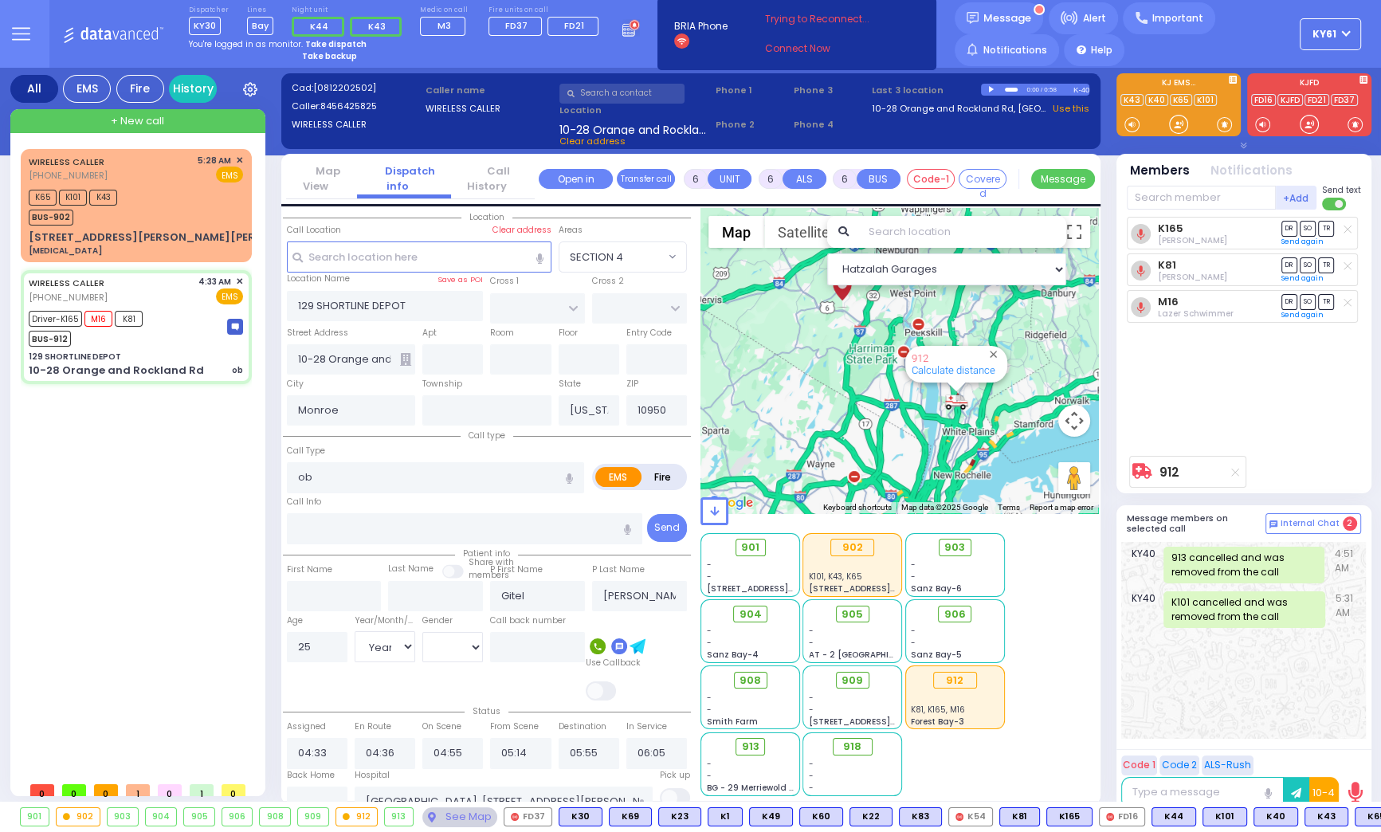
select select
radio input "true"
select select "Year"
select select "[DEMOGRAPHIC_DATA]"
select select "Hatzalah Garages"
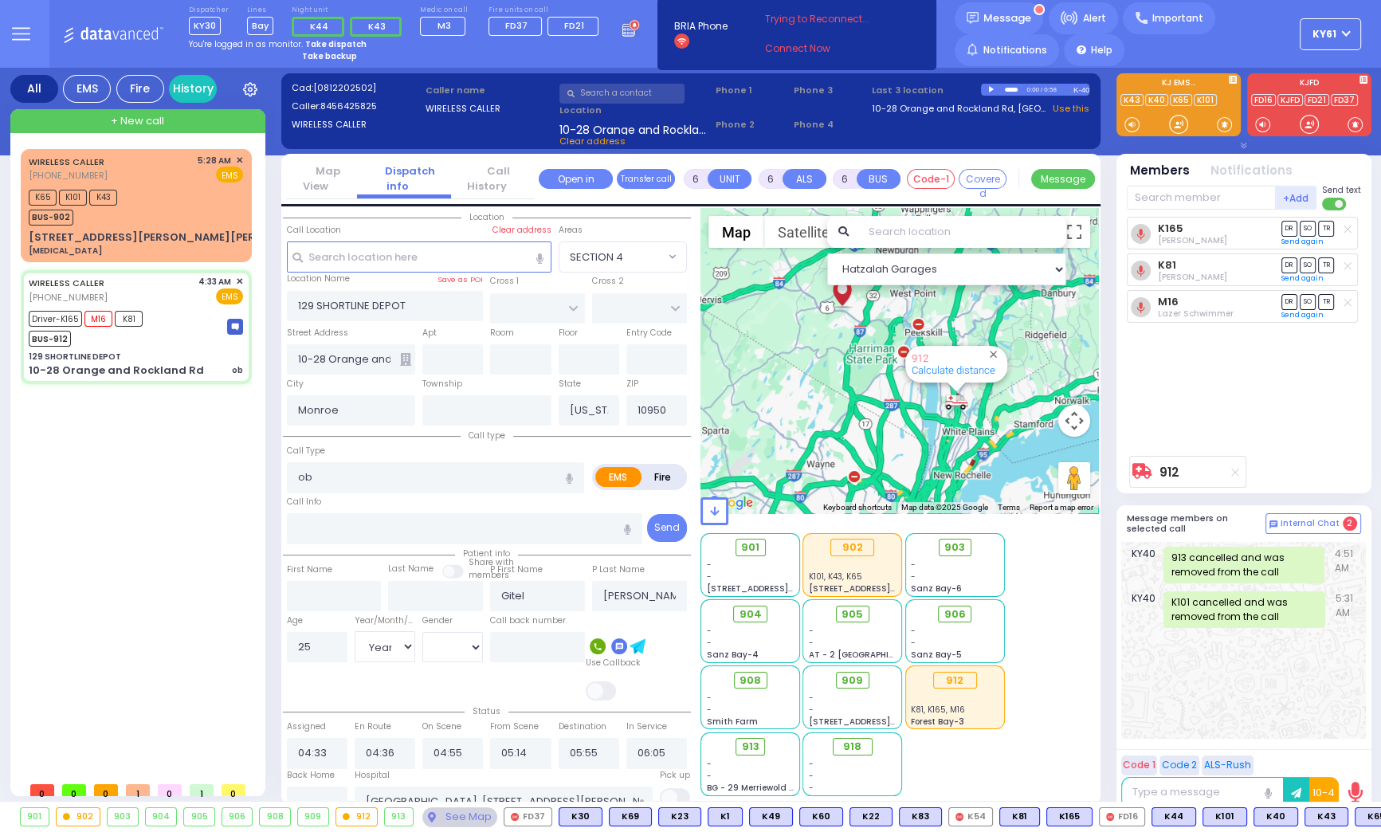
select select
radio input "true"
select select "Year"
select select "[DEMOGRAPHIC_DATA]"
select select "Hatzalah Garages"
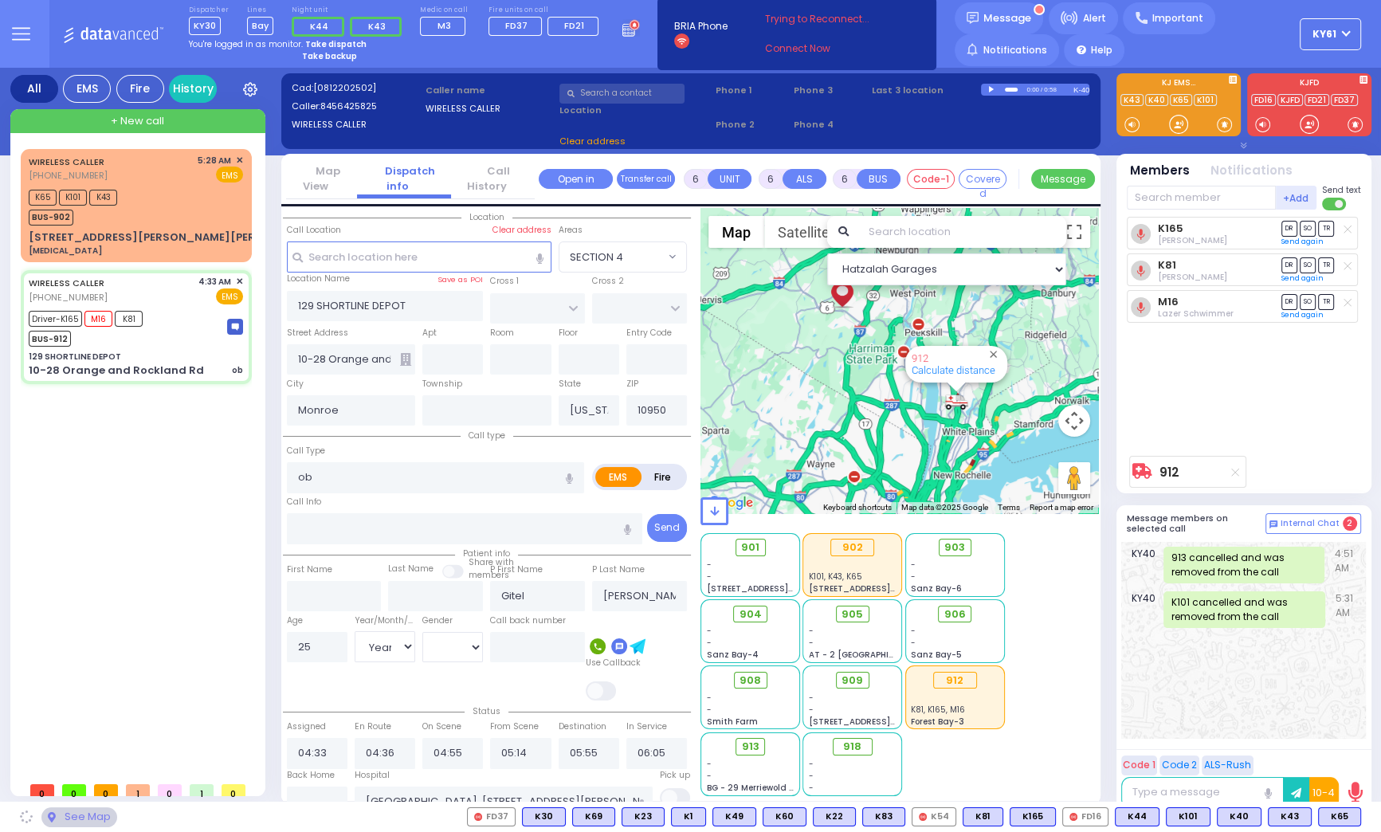
select select
radio input "true"
select select "Year"
select select "[DEMOGRAPHIC_DATA]"
select select "Hatzalah Garages"
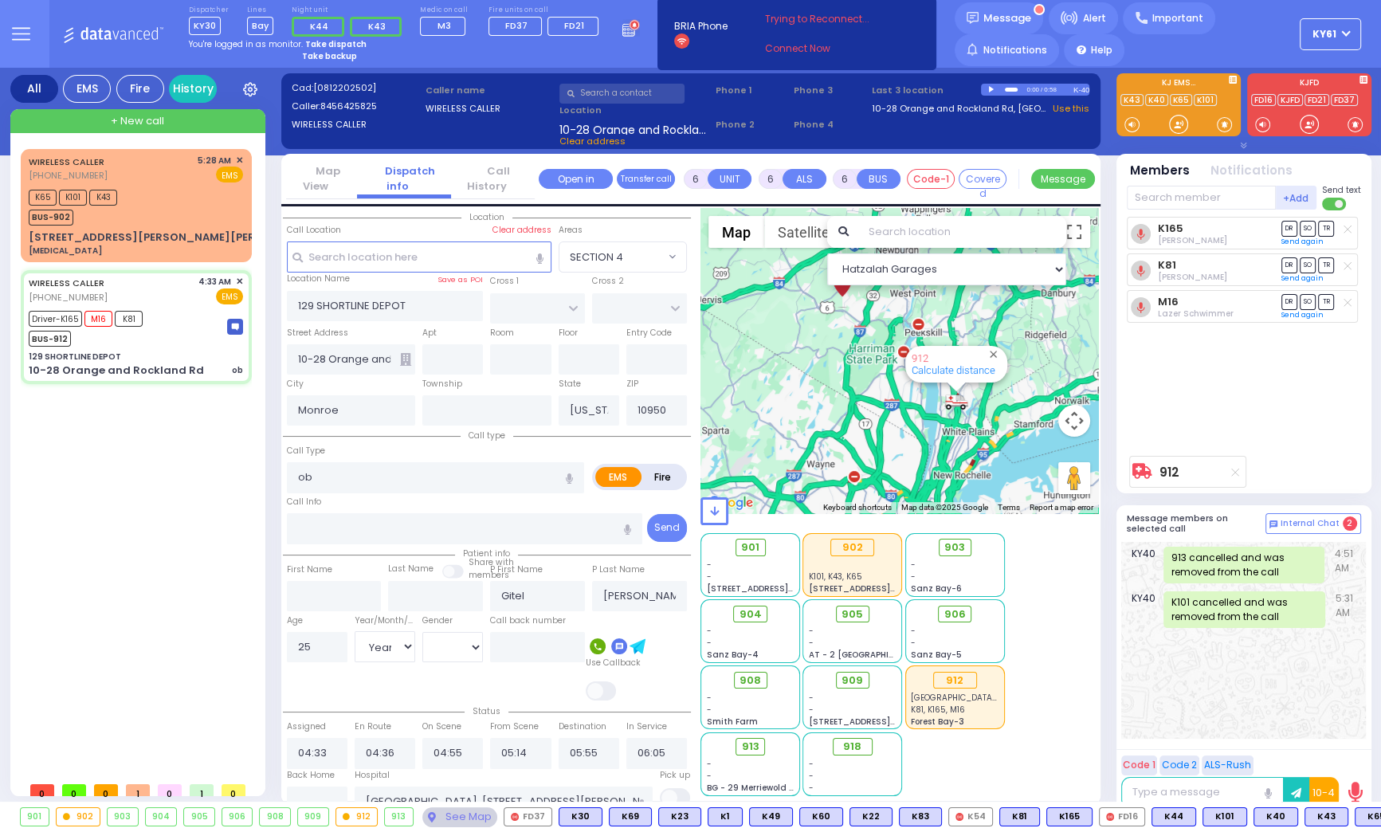
select select
radio input "true"
select select "Year"
select select "[DEMOGRAPHIC_DATA]"
select select "Hatzalah Garages"
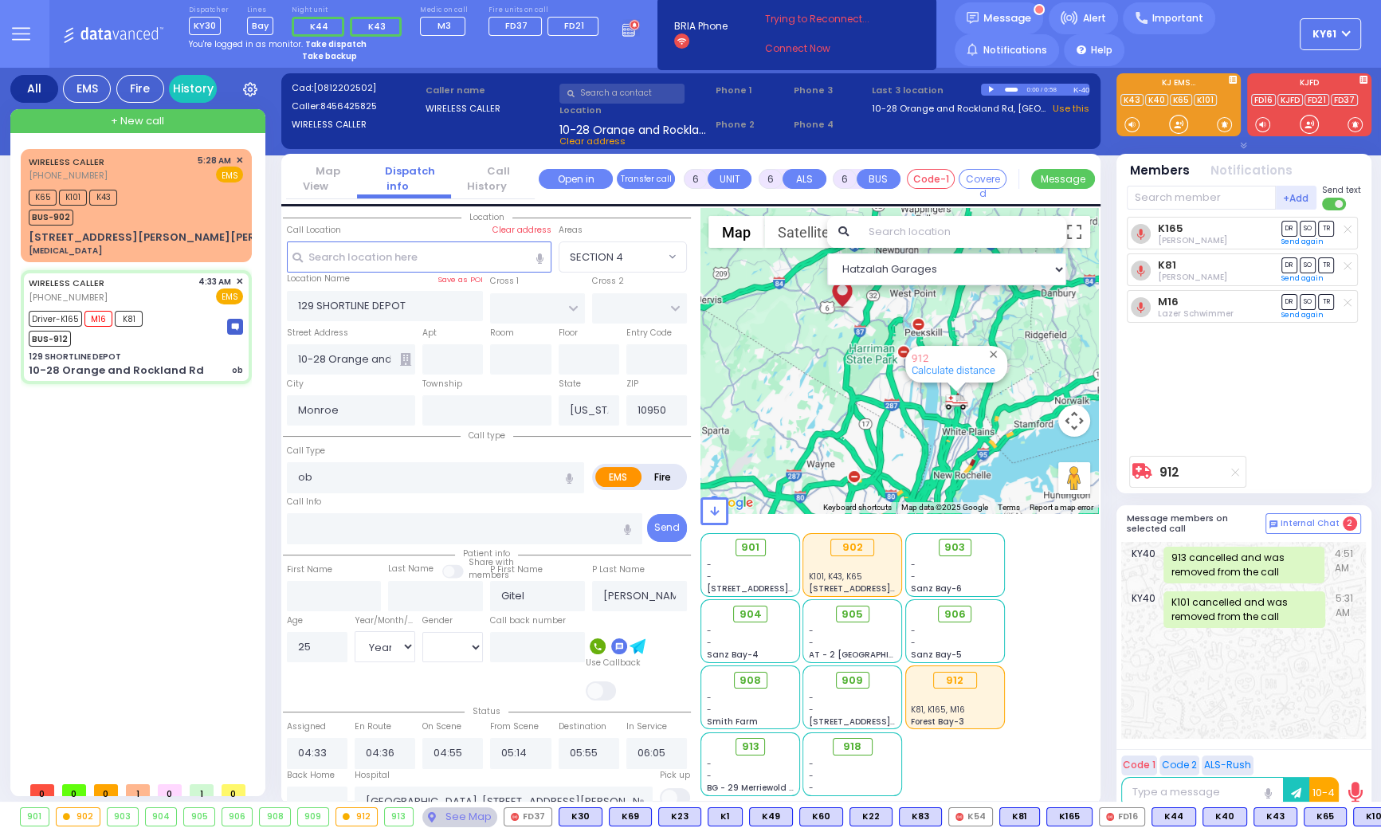
select select
radio input "true"
select select "Year"
select select "[DEMOGRAPHIC_DATA]"
select select "Hatzalah Garages"
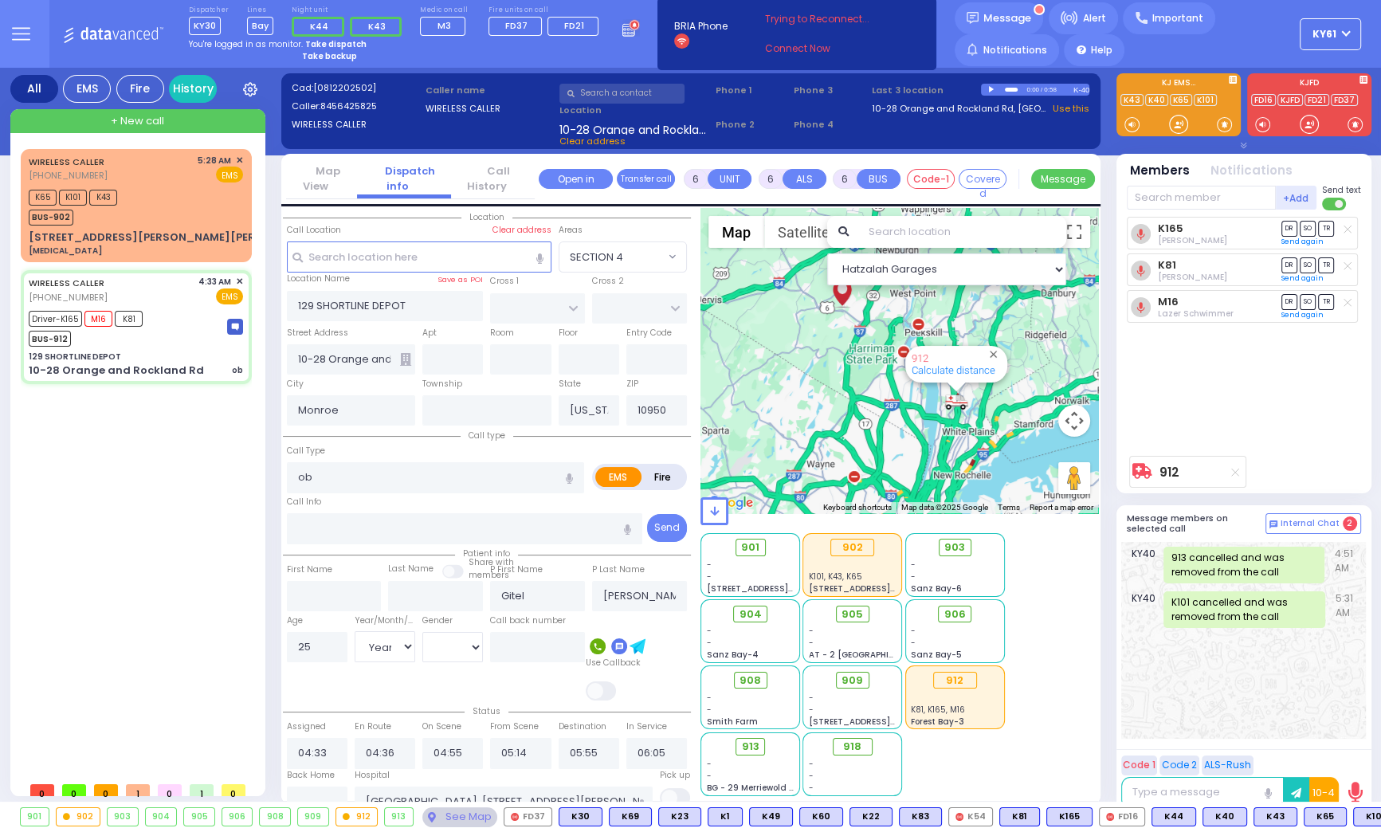
select select
radio input "true"
select select "Year"
select select "[DEMOGRAPHIC_DATA]"
select select "Hatzalah Garages"
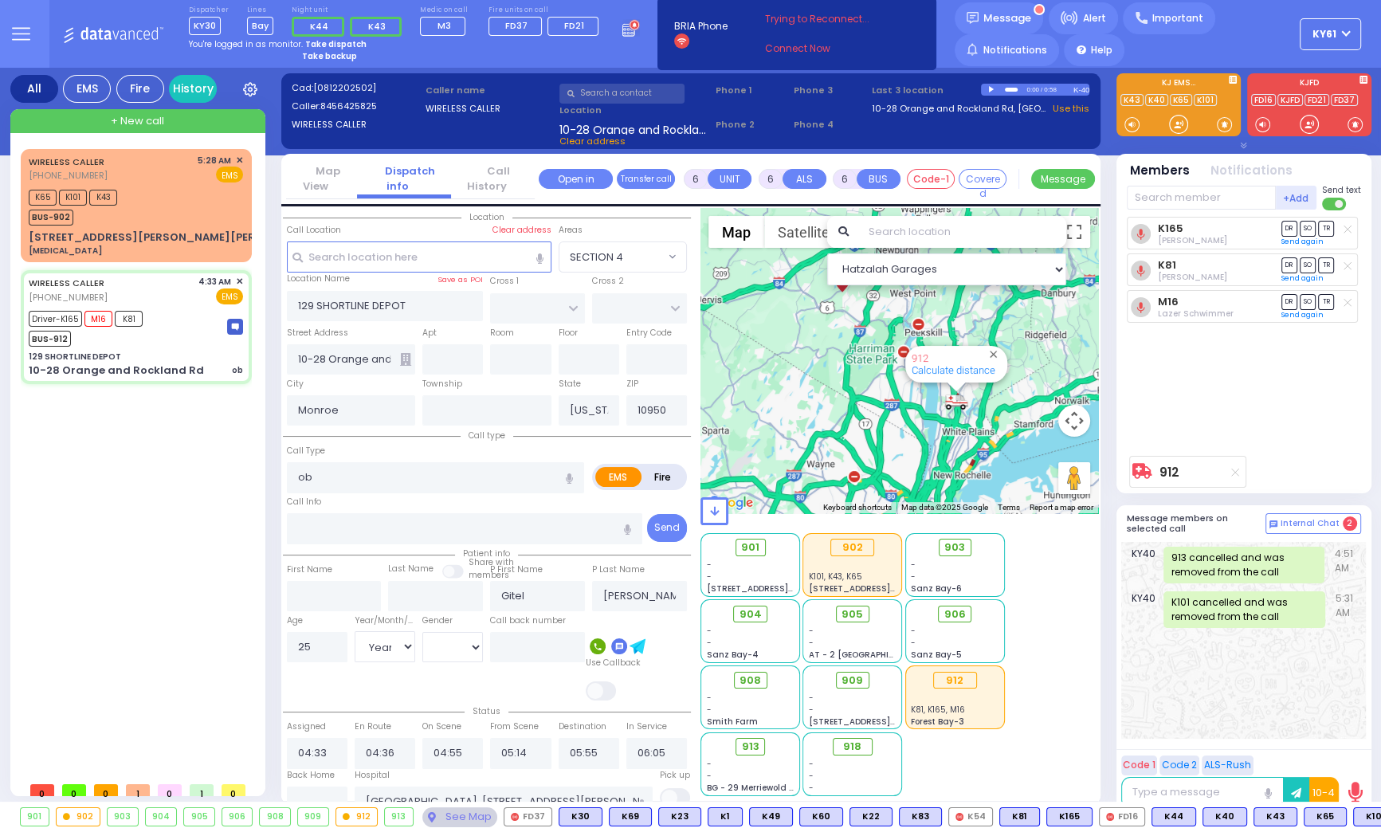
select select
radio input "true"
select select "Year"
select select "[DEMOGRAPHIC_DATA]"
select select "Hatzalah Garages"
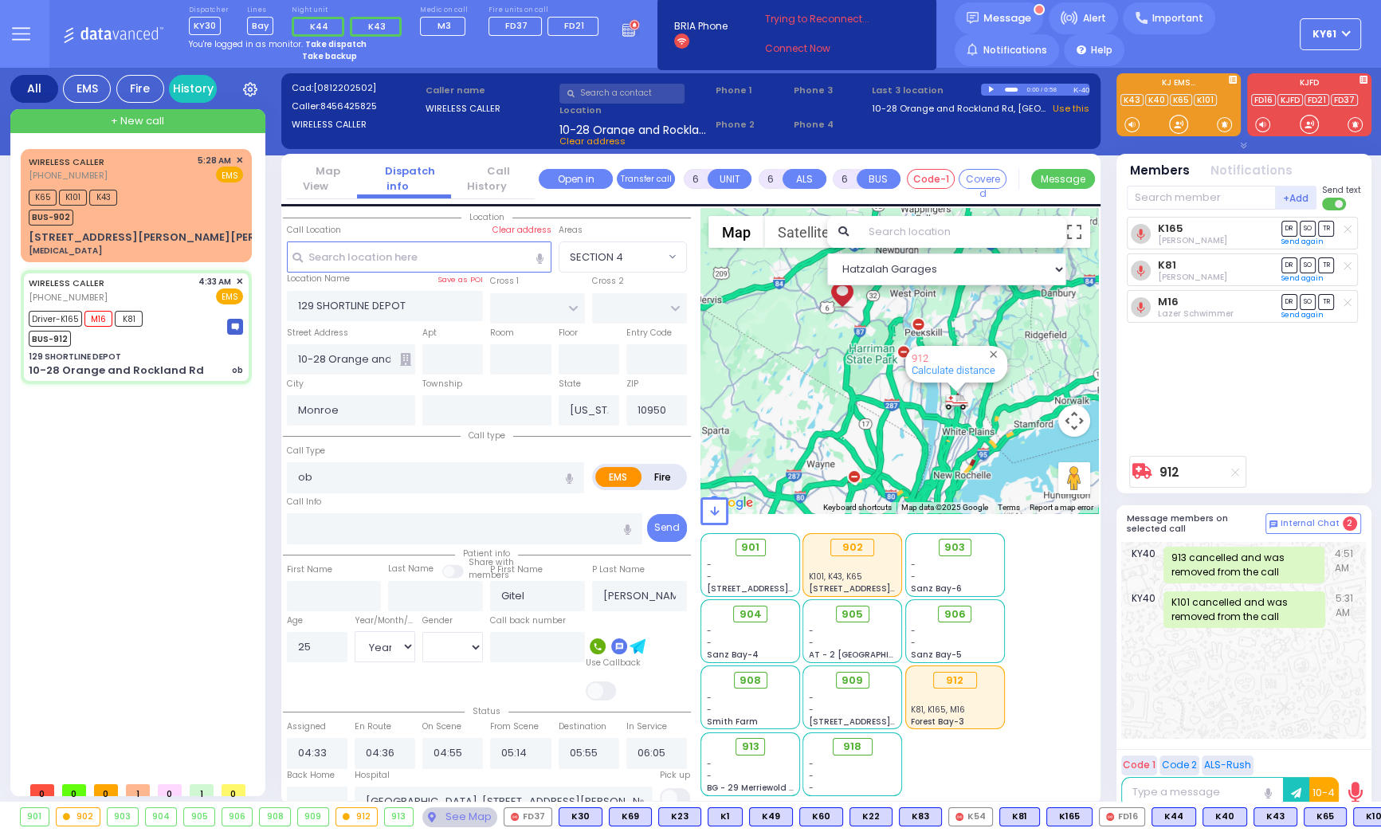
select select
radio input "true"
select select "Year"
select select "[DEMOGRAPHIC_DATA]"
select select "Hatzalah Garages"
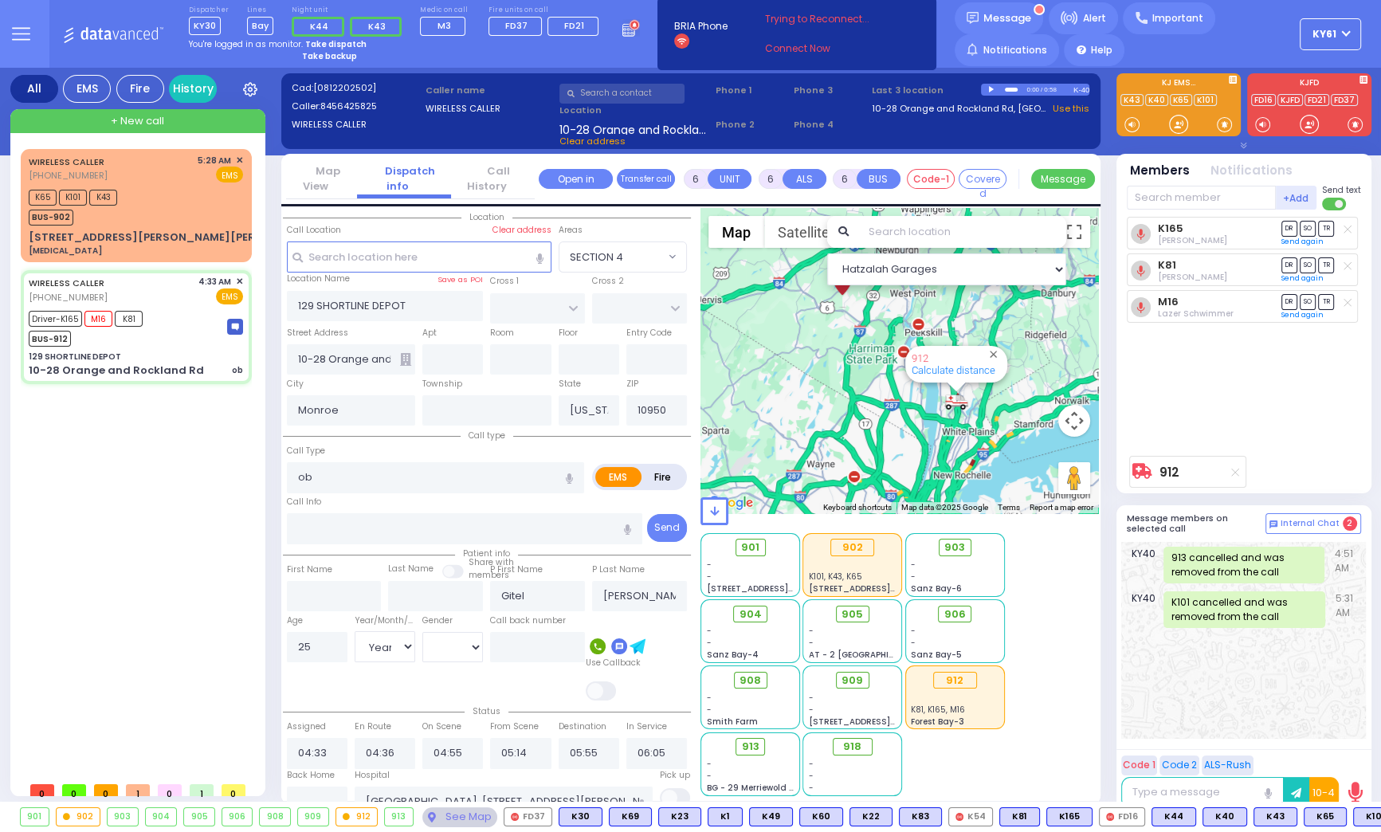
select select
radio input "true"
select select "Year"
select select "[DEMOGRAPHIC_DATA]"
select select "Hatzalah Garages"
